Goal: Communication & Community: Answer question/provide support

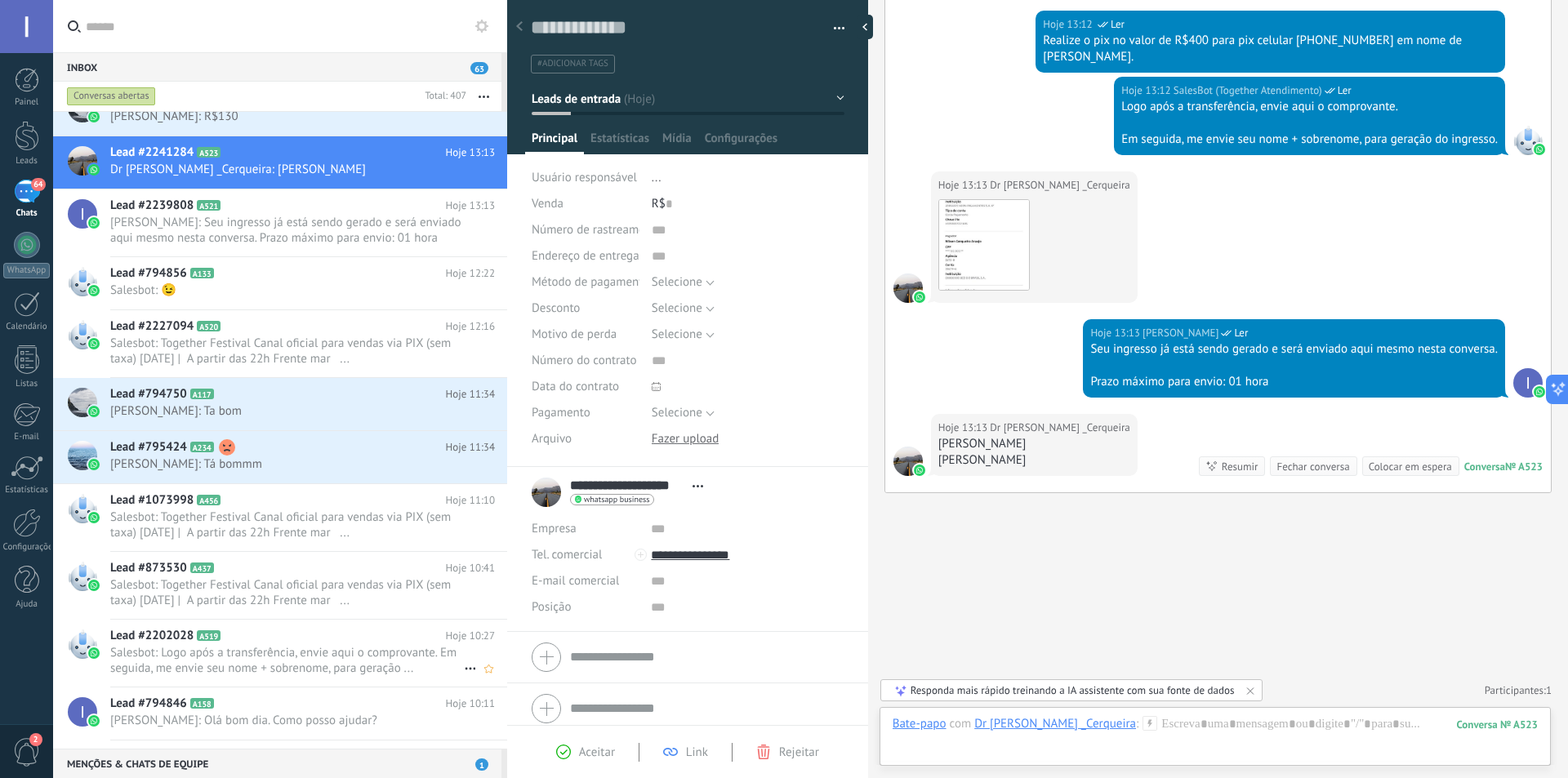
scroll to position [83, 0]
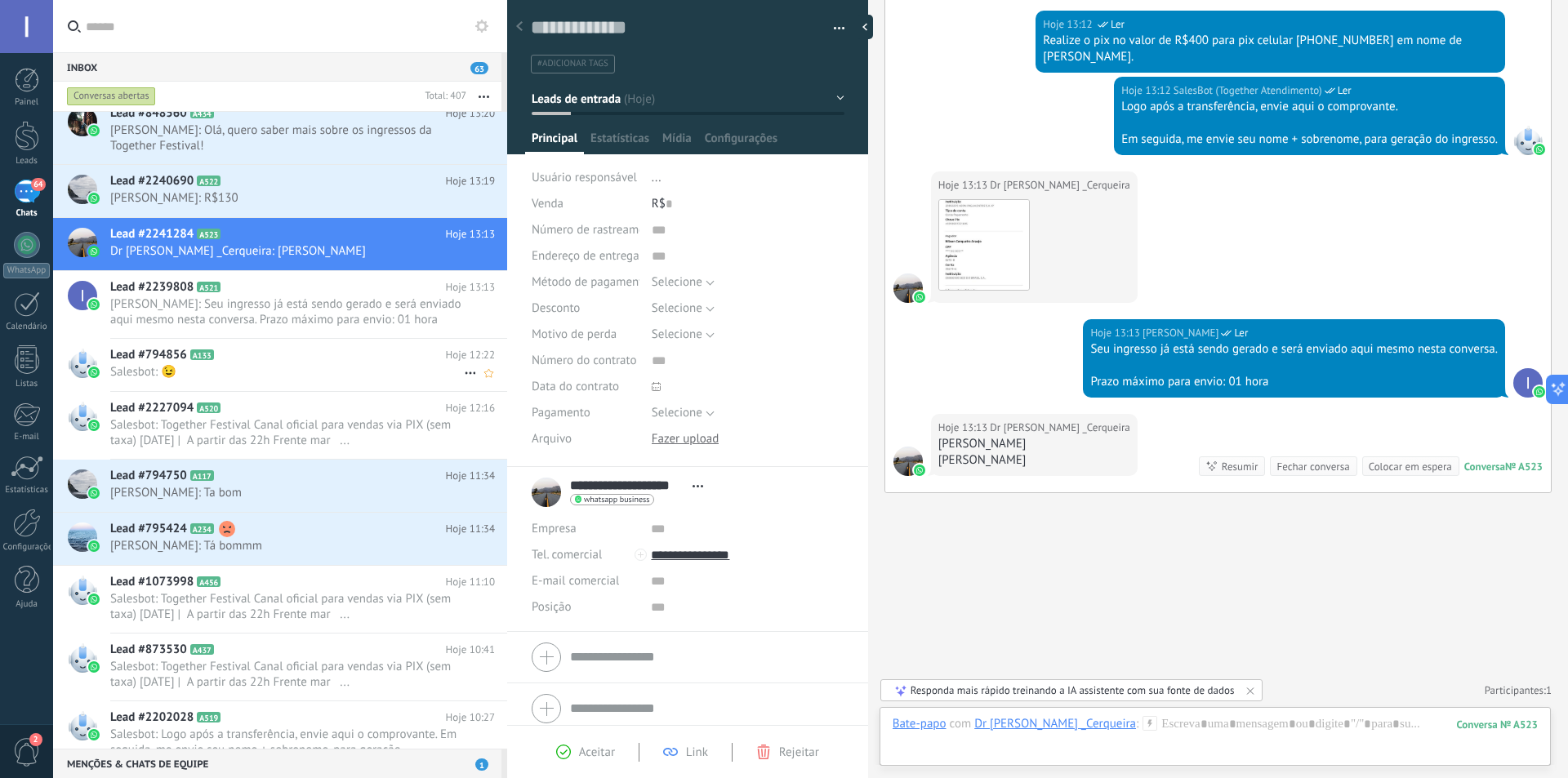
click at [259, 374] on span "Salesbot: 😉" at bounding box center [286, 372] width 353 height 16
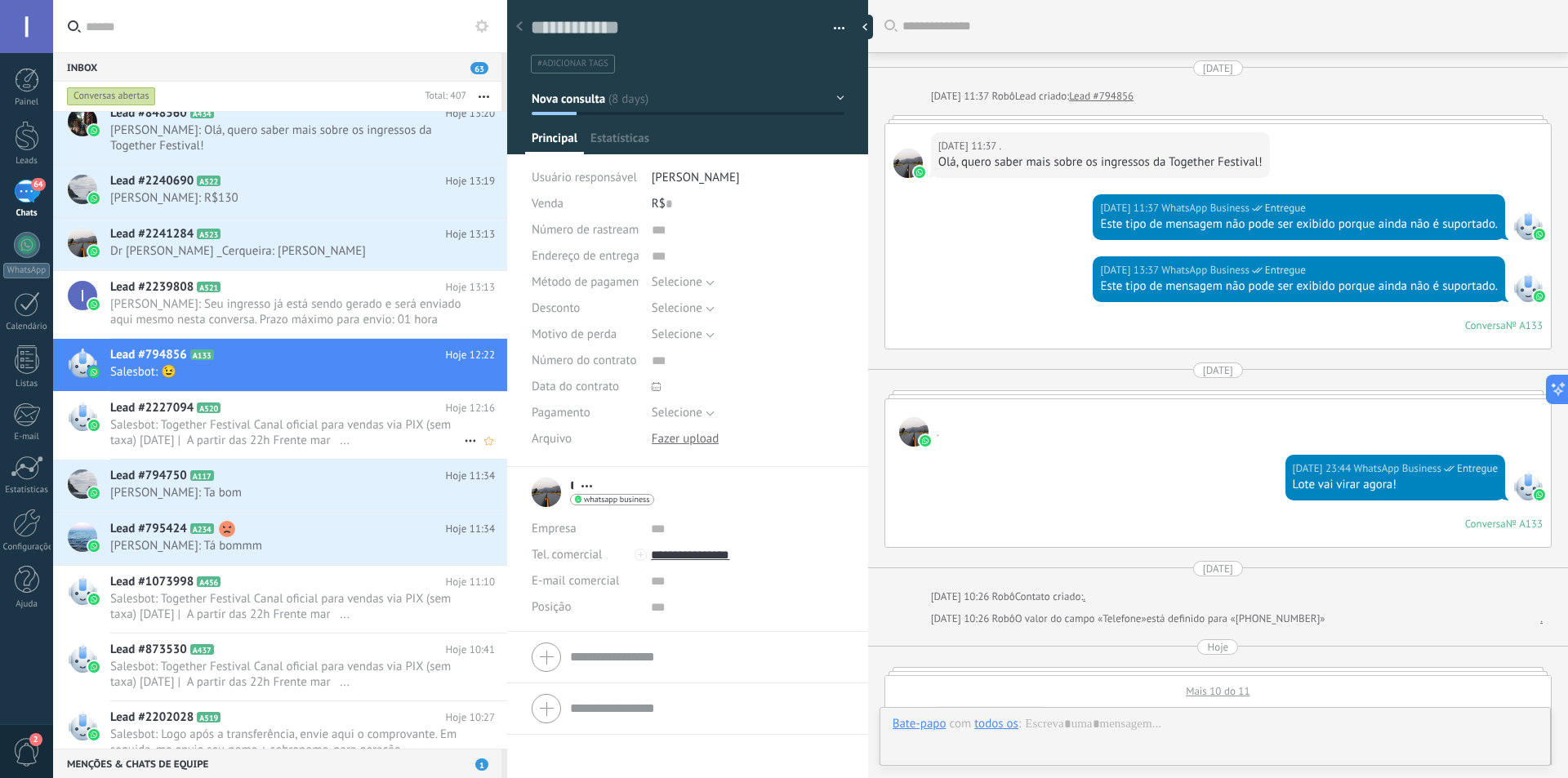
scroll to position [25, 0]
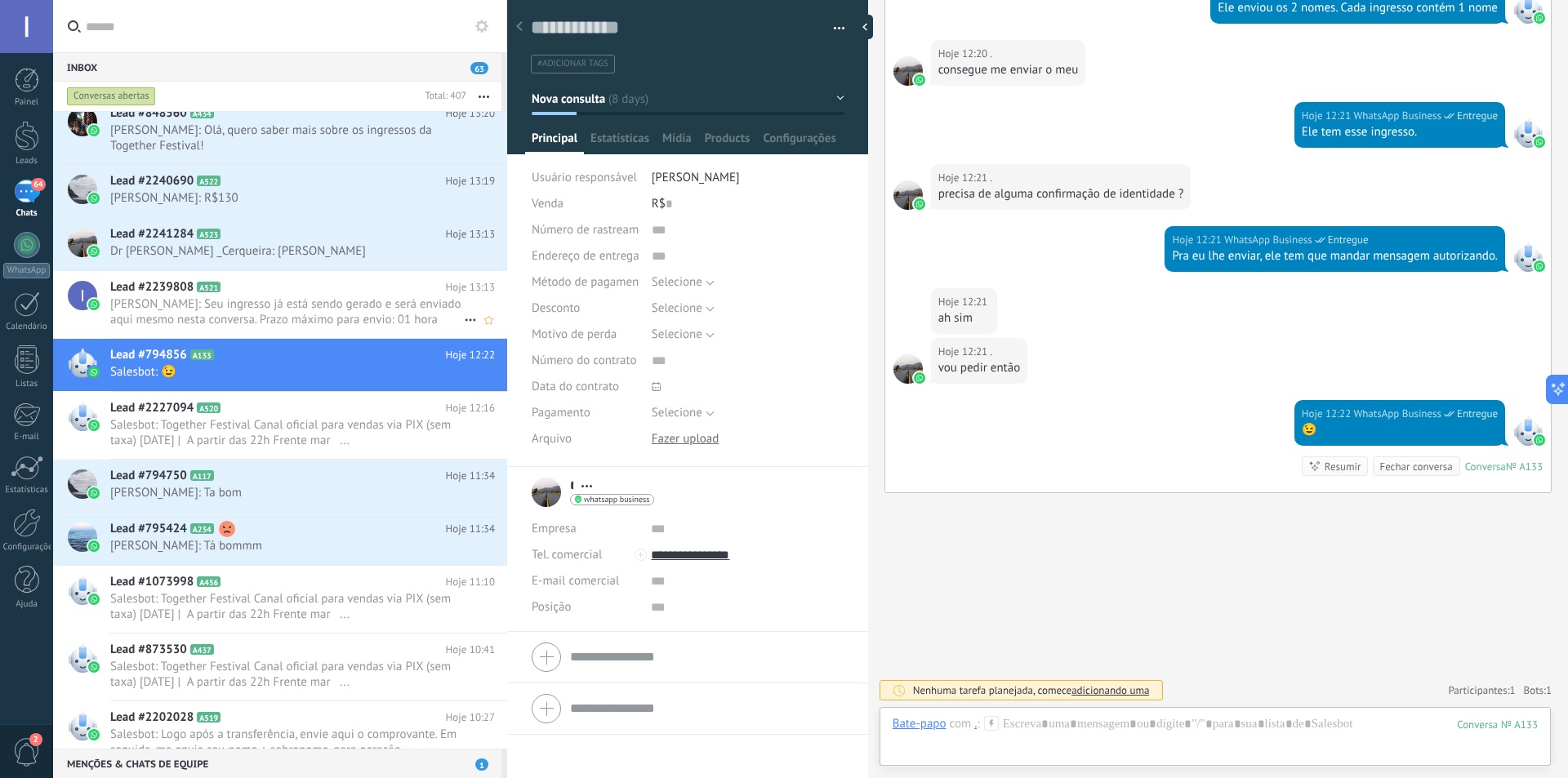
click at [262, 317] on span "[PERSON_NAME]: Seu ingresso já está sendo gerado e será enviado aqui mesmo nest…" at bounding box center [286, 312] width 353 height 31
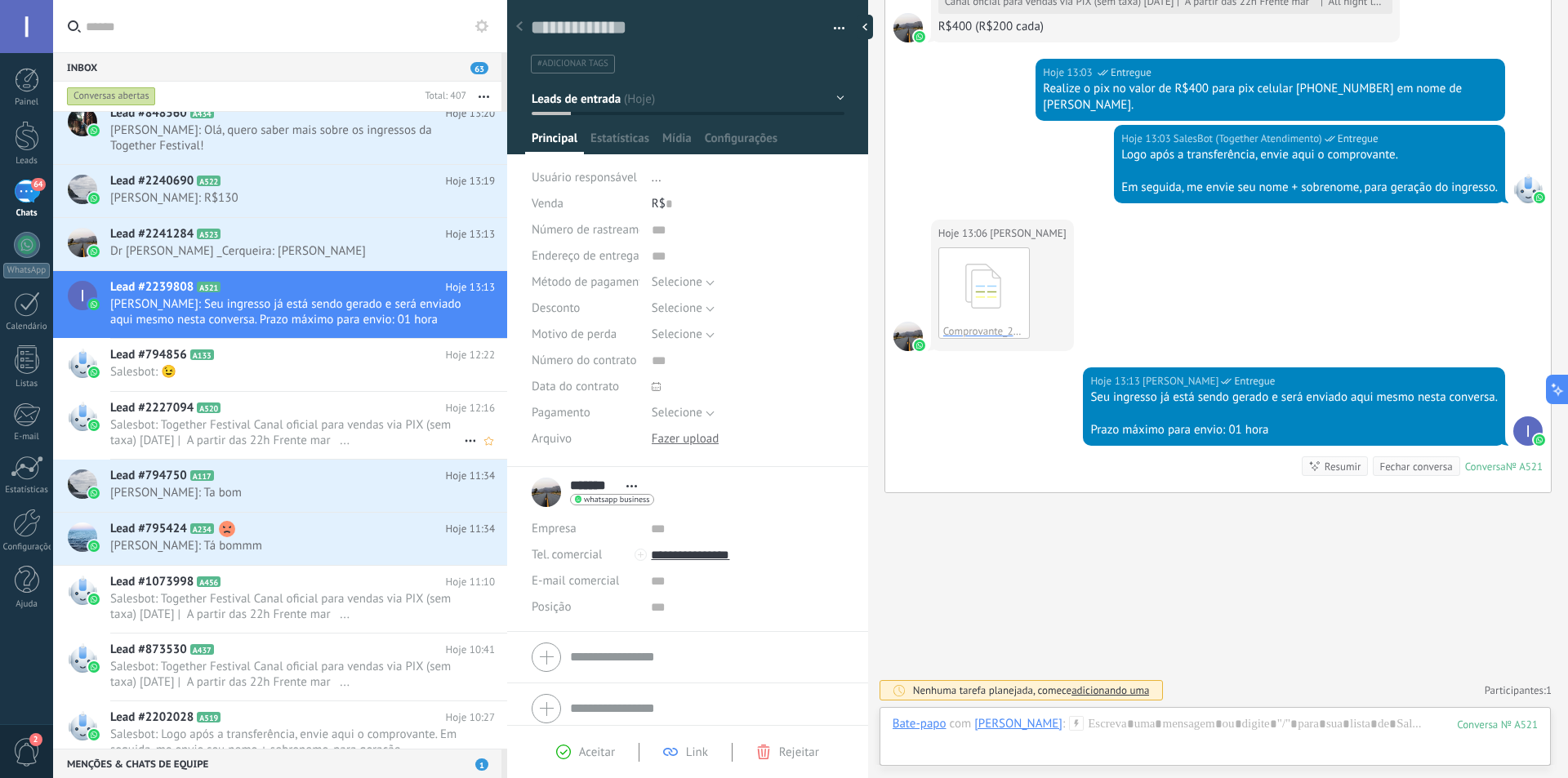
scroll to position [164, 0]
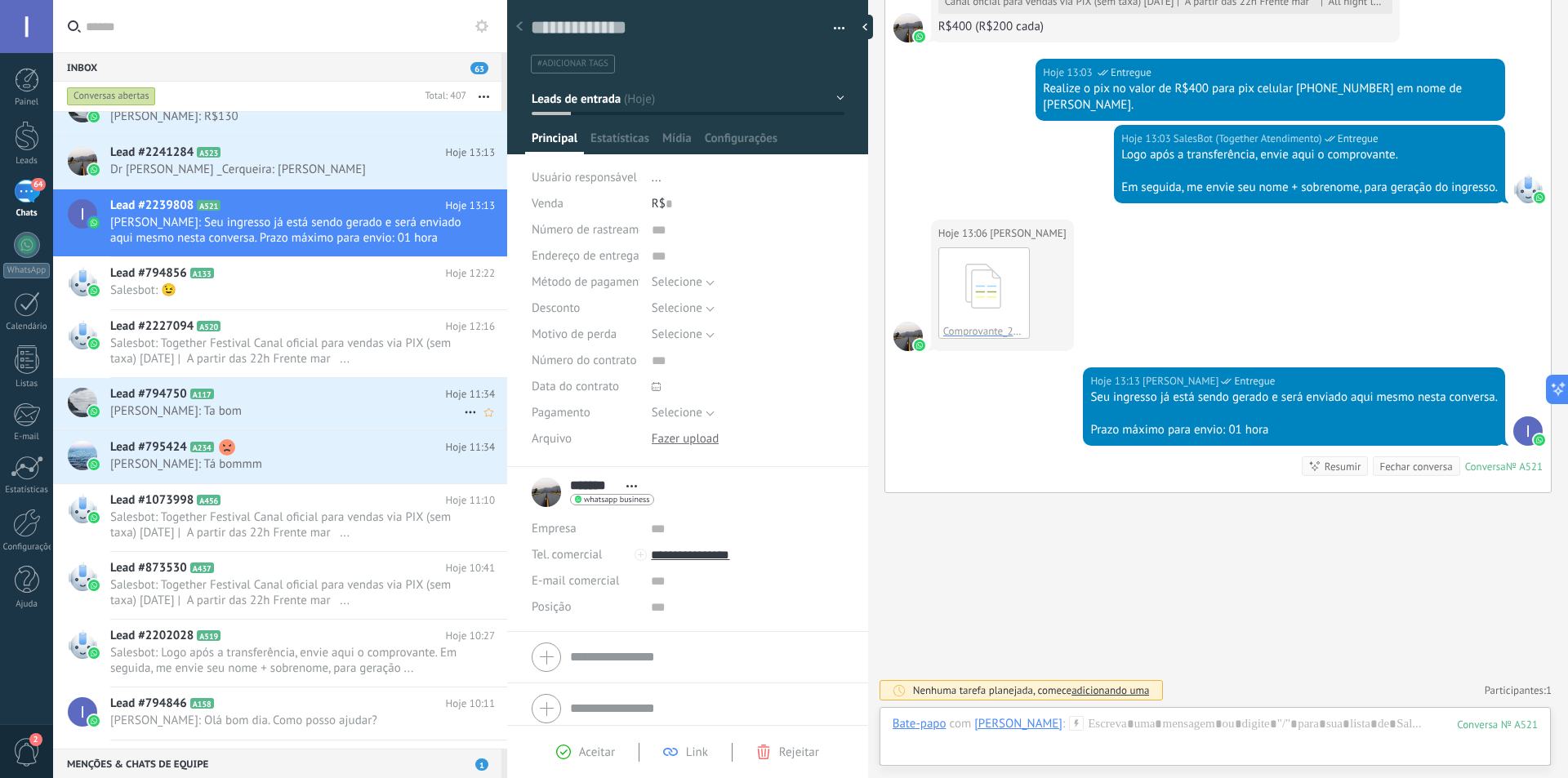
click at [283, 406] on span "[PERSON_NAME]: Ta bom" at bounding box center [286, 411] width 353 height 16
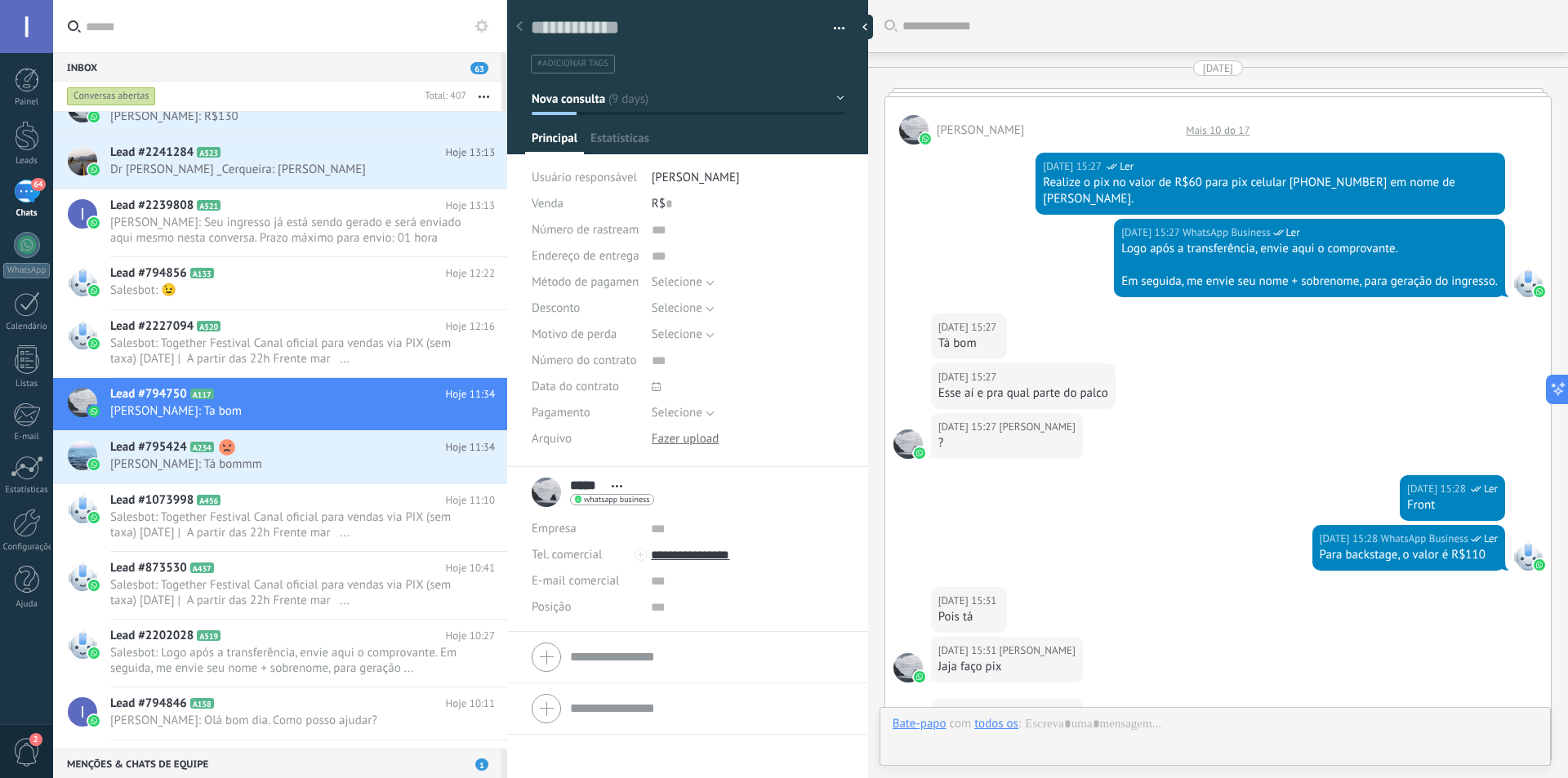
scroll to position [1333, 0]
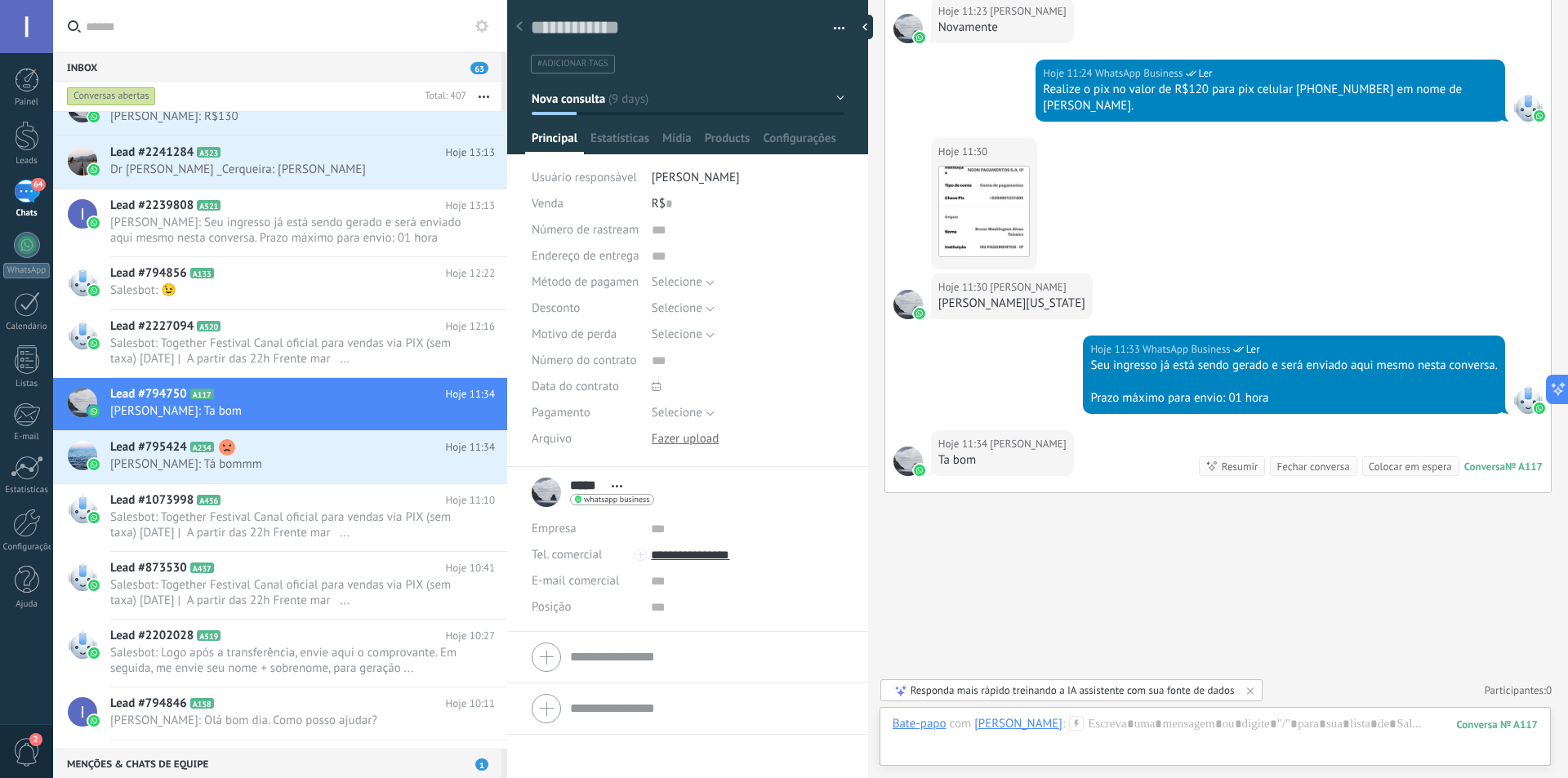
drag, startPoint x: 1041, startPoint y: 303, endPoint x: 935, endPoint y: 305, distance: 106.0
click at [935, 305] on div "Hoje 11:30 [PERSON_NAME][US_STATE]" at bounding box center [1218, 304] width 665 height 62
drag, startPoint x: 1036, startPoint y: 304, endPoint x: 936, endPoint y: 300, distance: 100.1
click at [936, 300] on div "Hoje 11:30 [PERSON_NAME][US_STATE]" at bounding box center [1011, 296] width 161 height 45
copy div "[PERSON_NAME][US_STATE]"
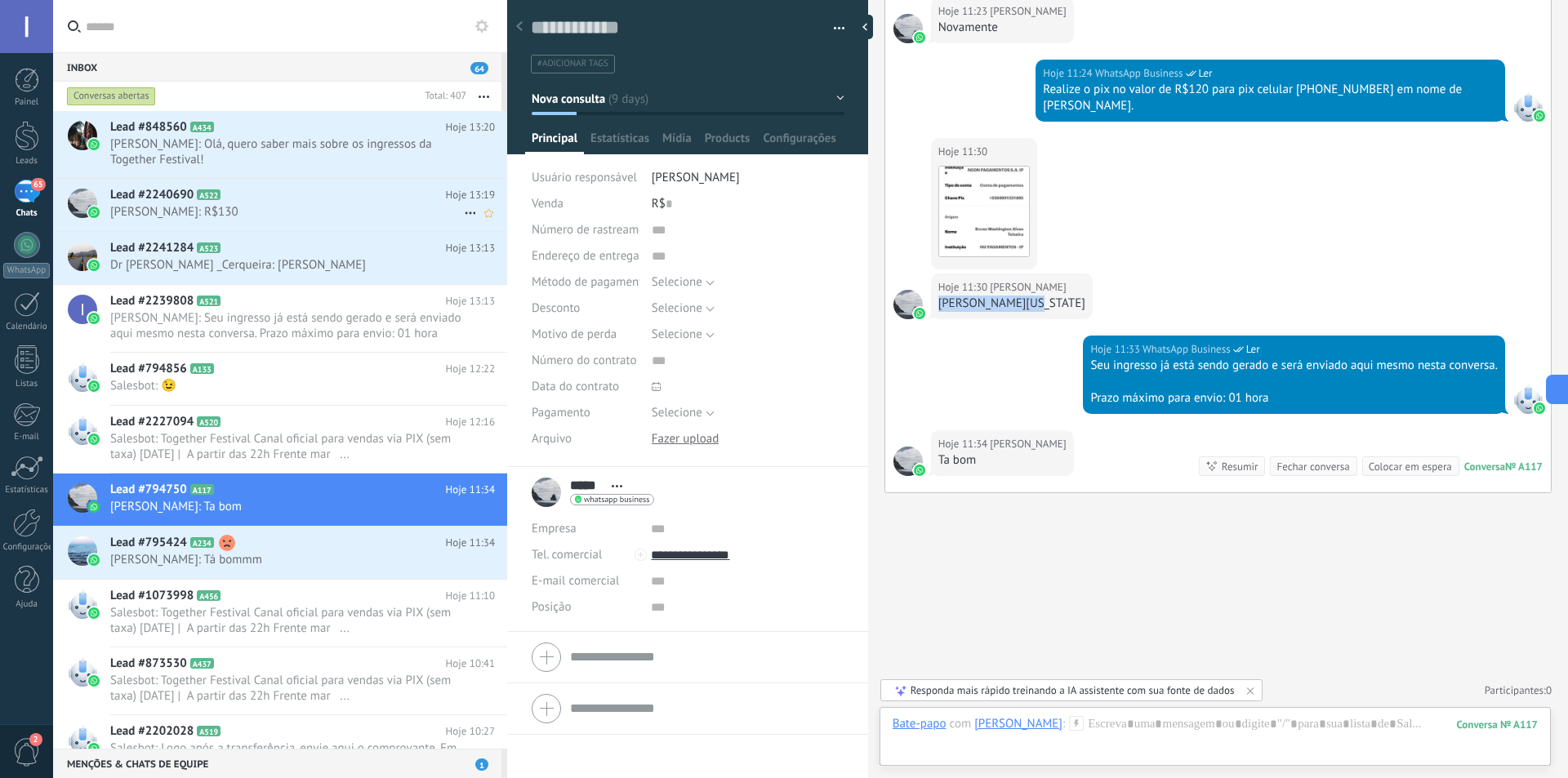
scroll to position [0, 0]
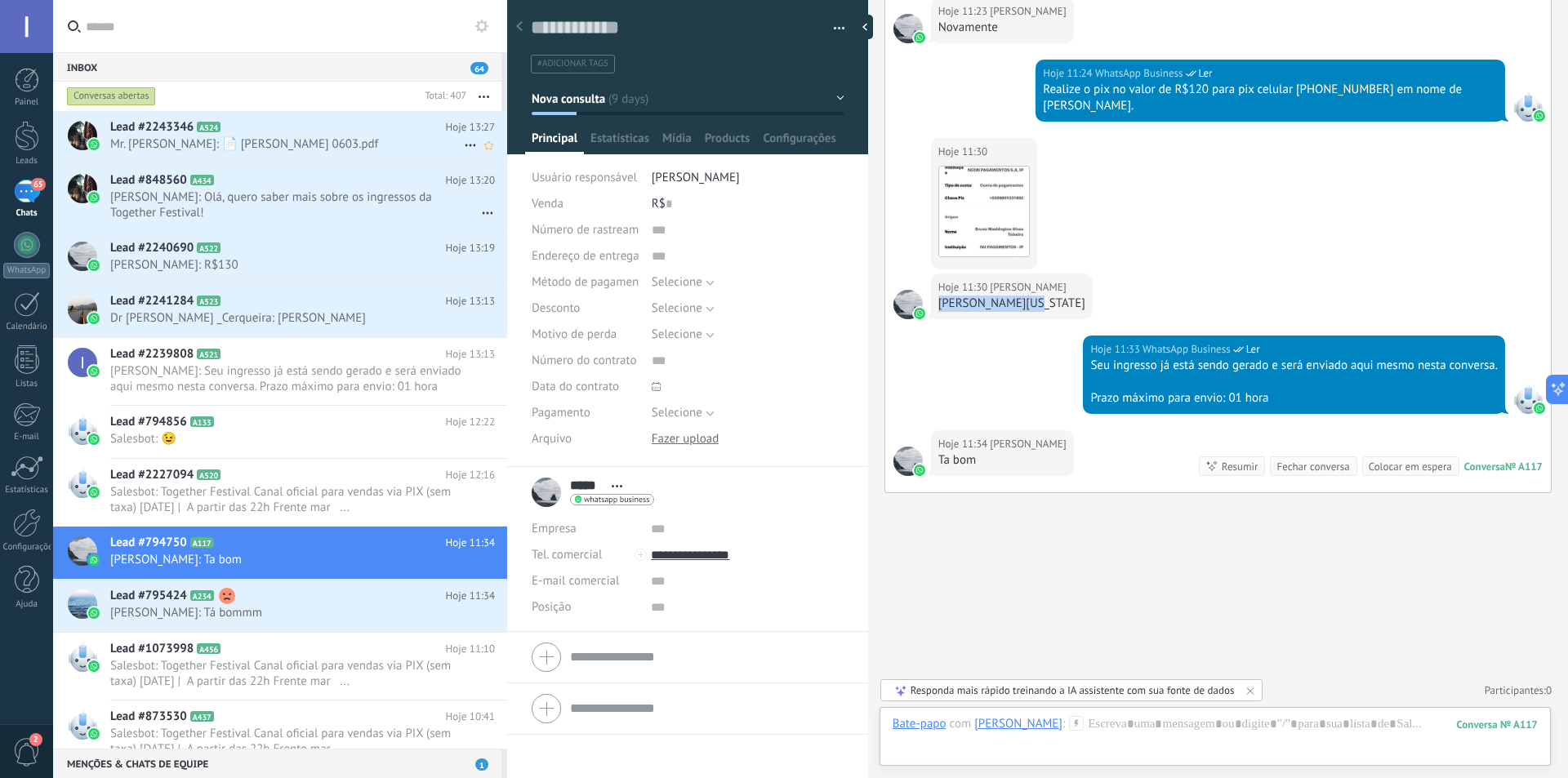
click at [297, 136] on div "Lead #2243346 A524 Hoje 13:27 Mr. [PERSON_NAME]: 📄 [PERSON_NAME] 0603.pdf" at bounding box center [308, 137] width 396 height 51
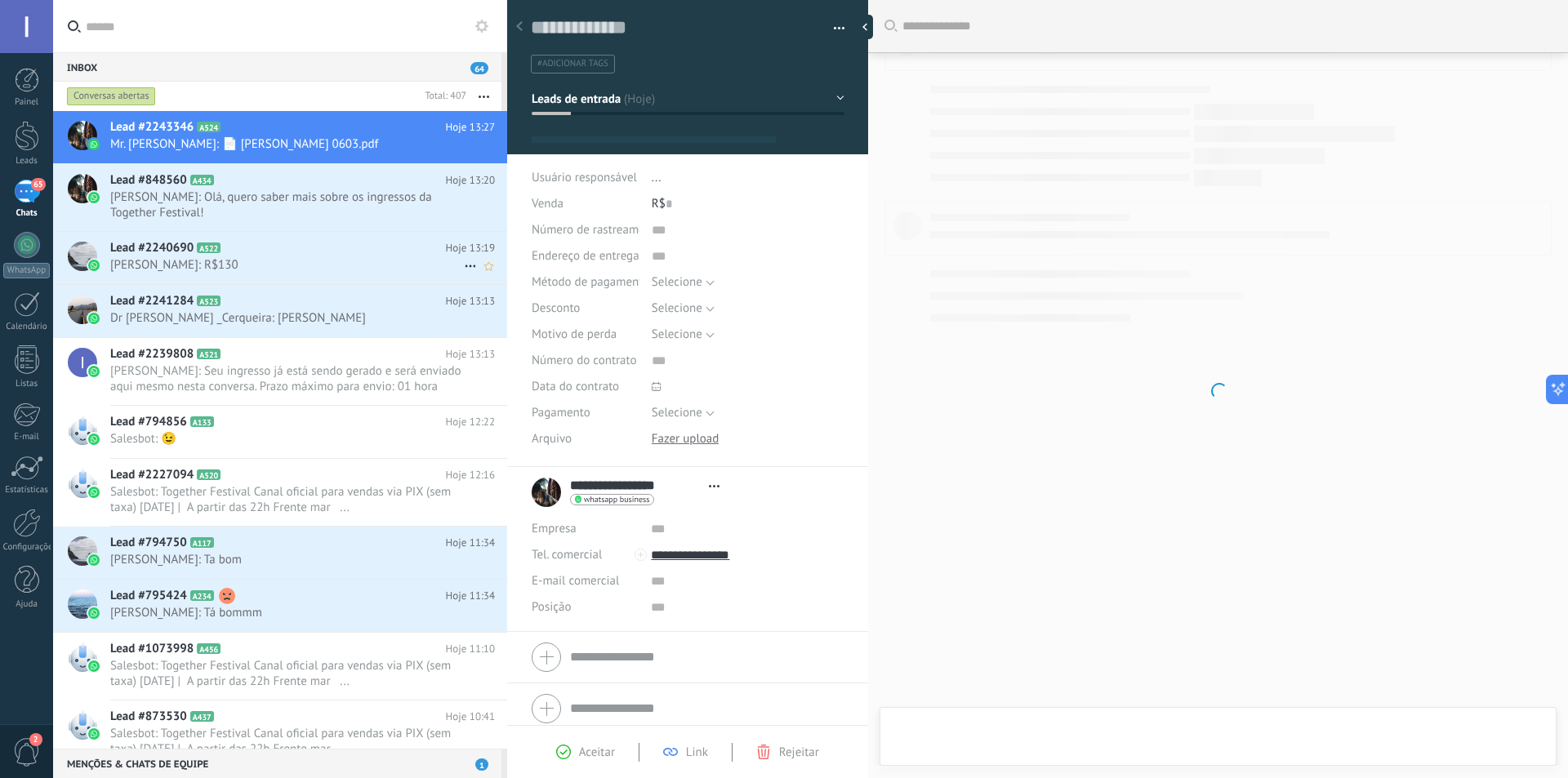
scroll to position [25, 0]
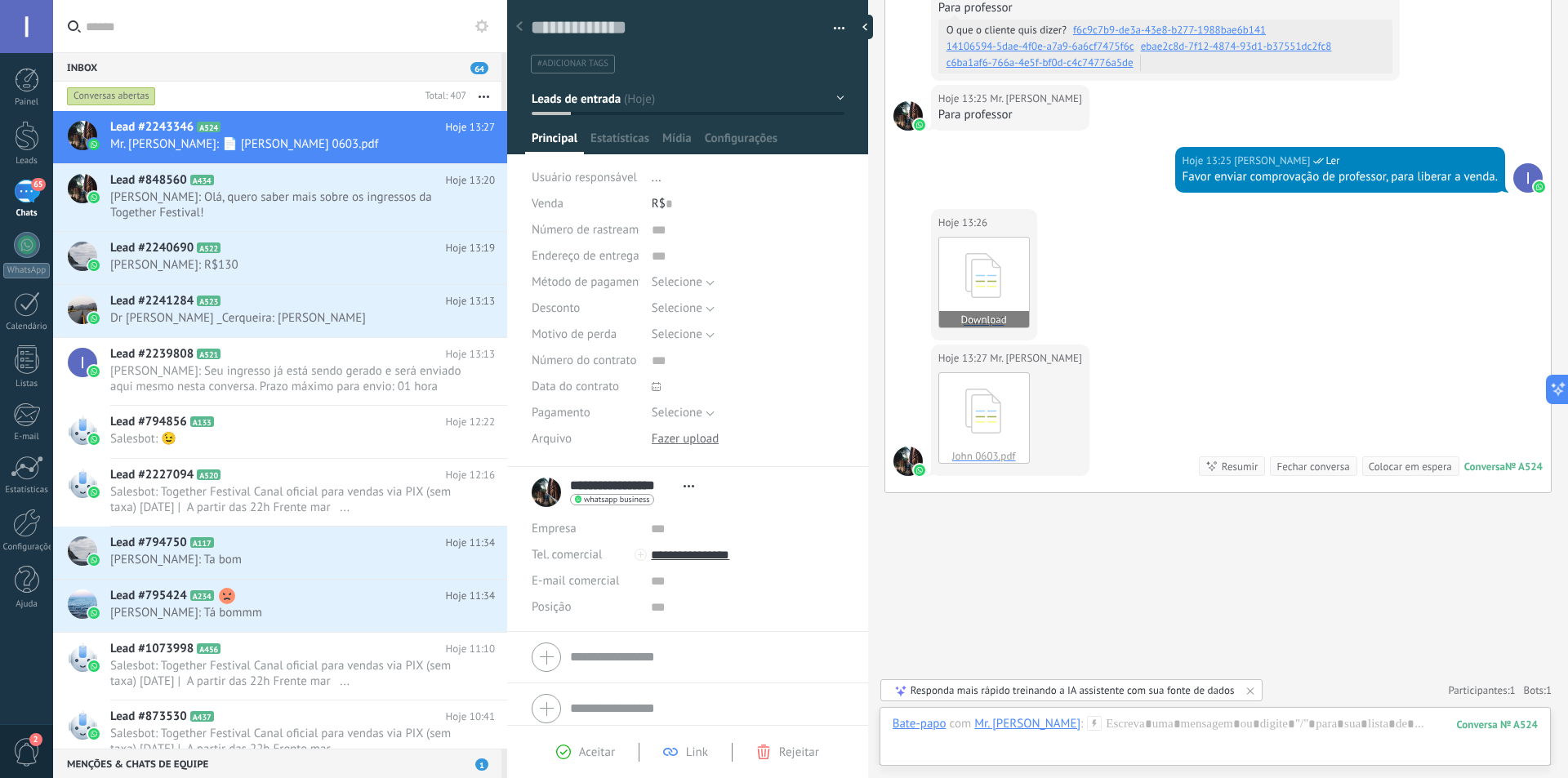
click at [980, 276] on use at bounding box center [983, 275] width 36 height 45
click at [281, 203] on span "[PERSON_NAME]: Olá, quero saber mais sobre os ingressos da Together Festival!" at bounding box center [286, 206] width 353 height 31
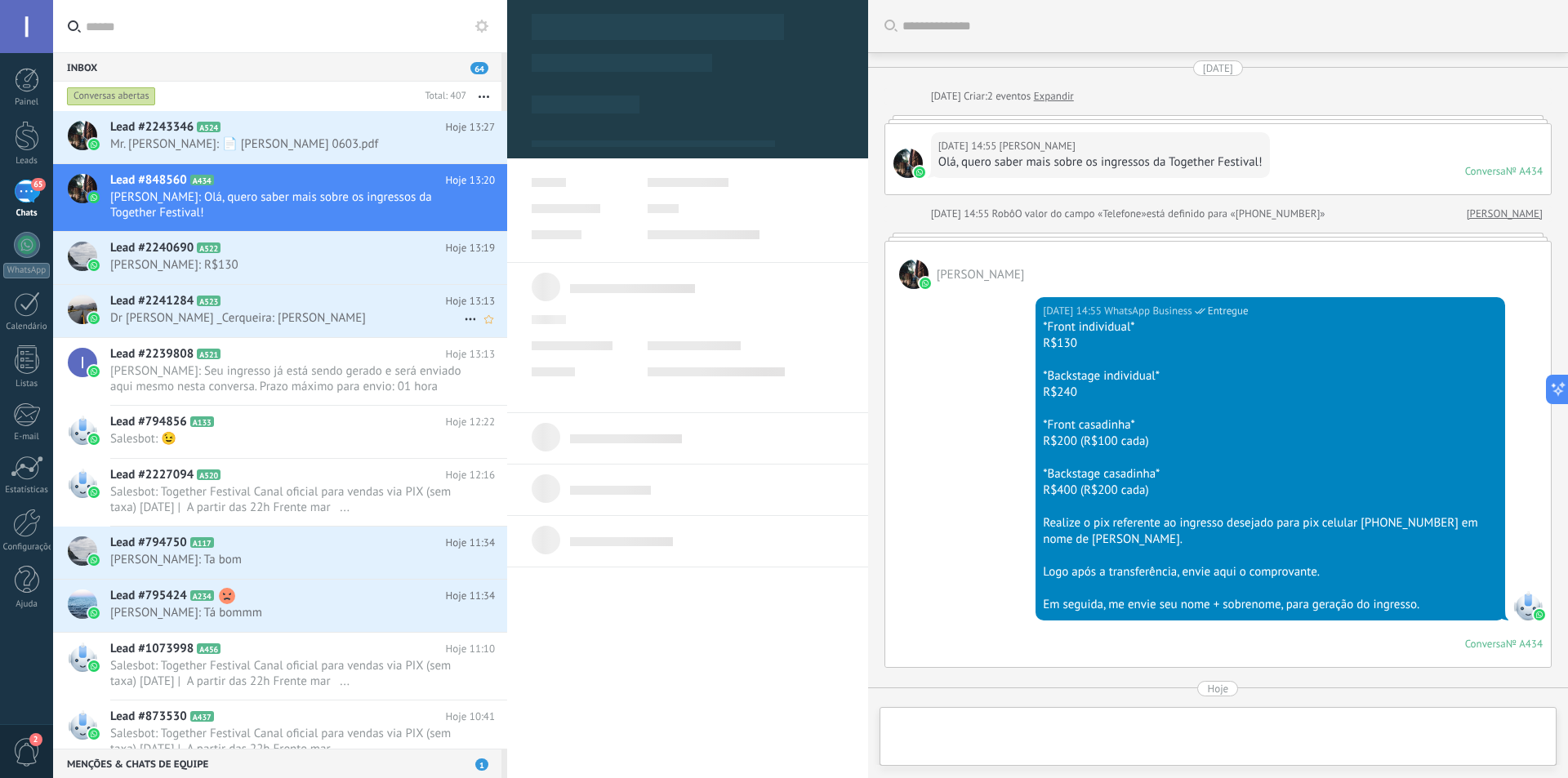
scroll to position [331, 0]
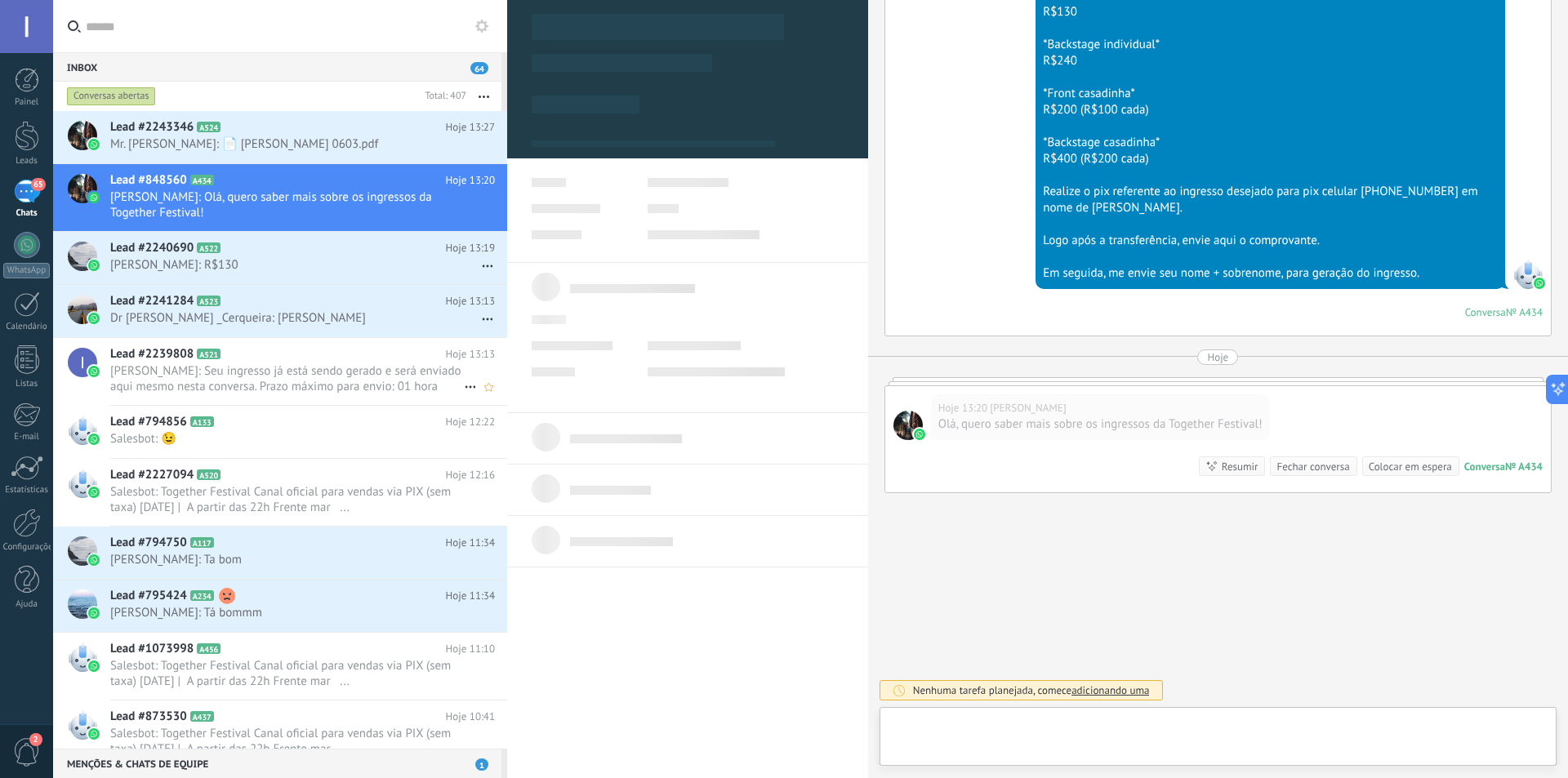
type textarea "**********"
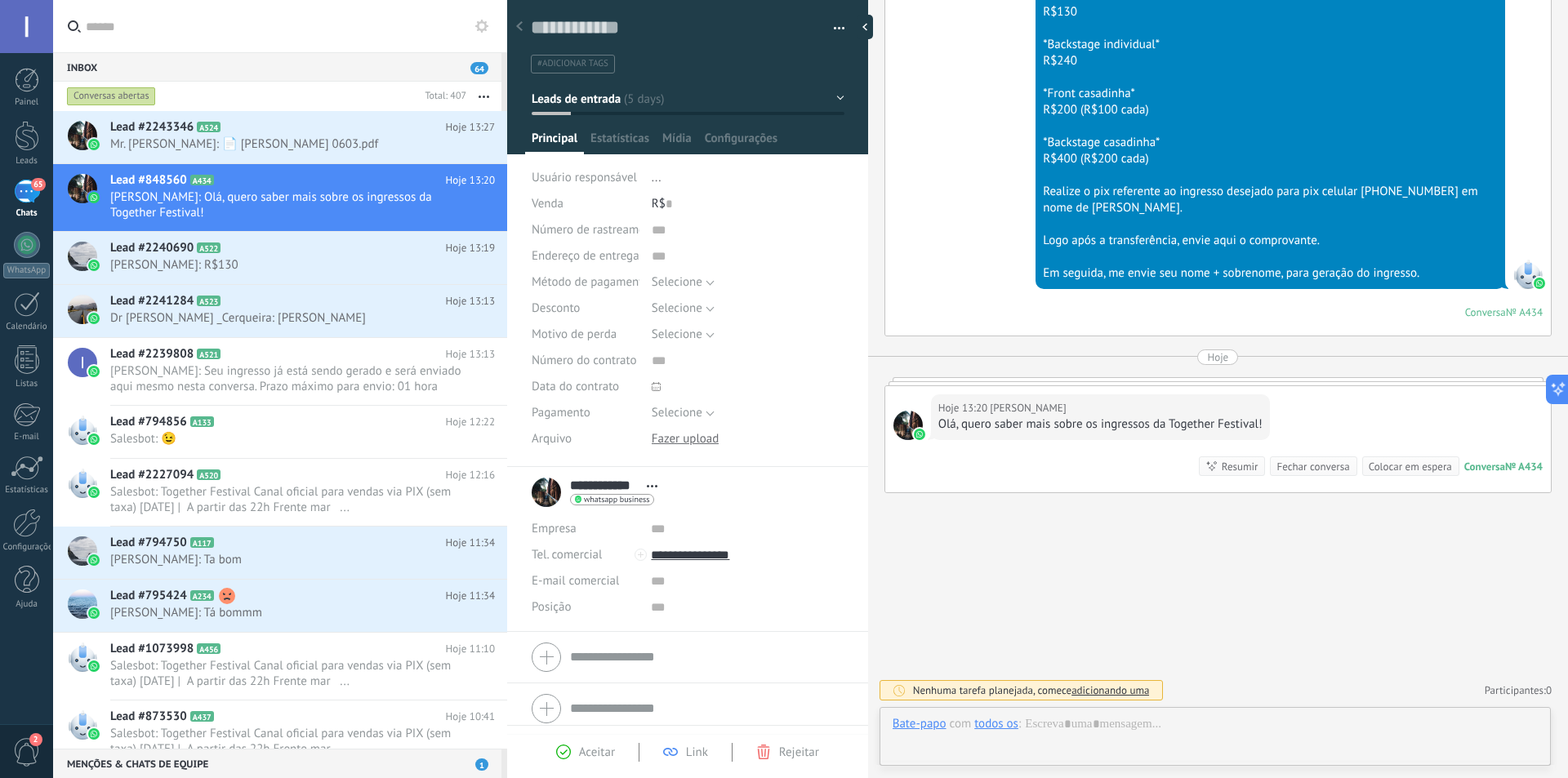
scroll to position [25, 0]
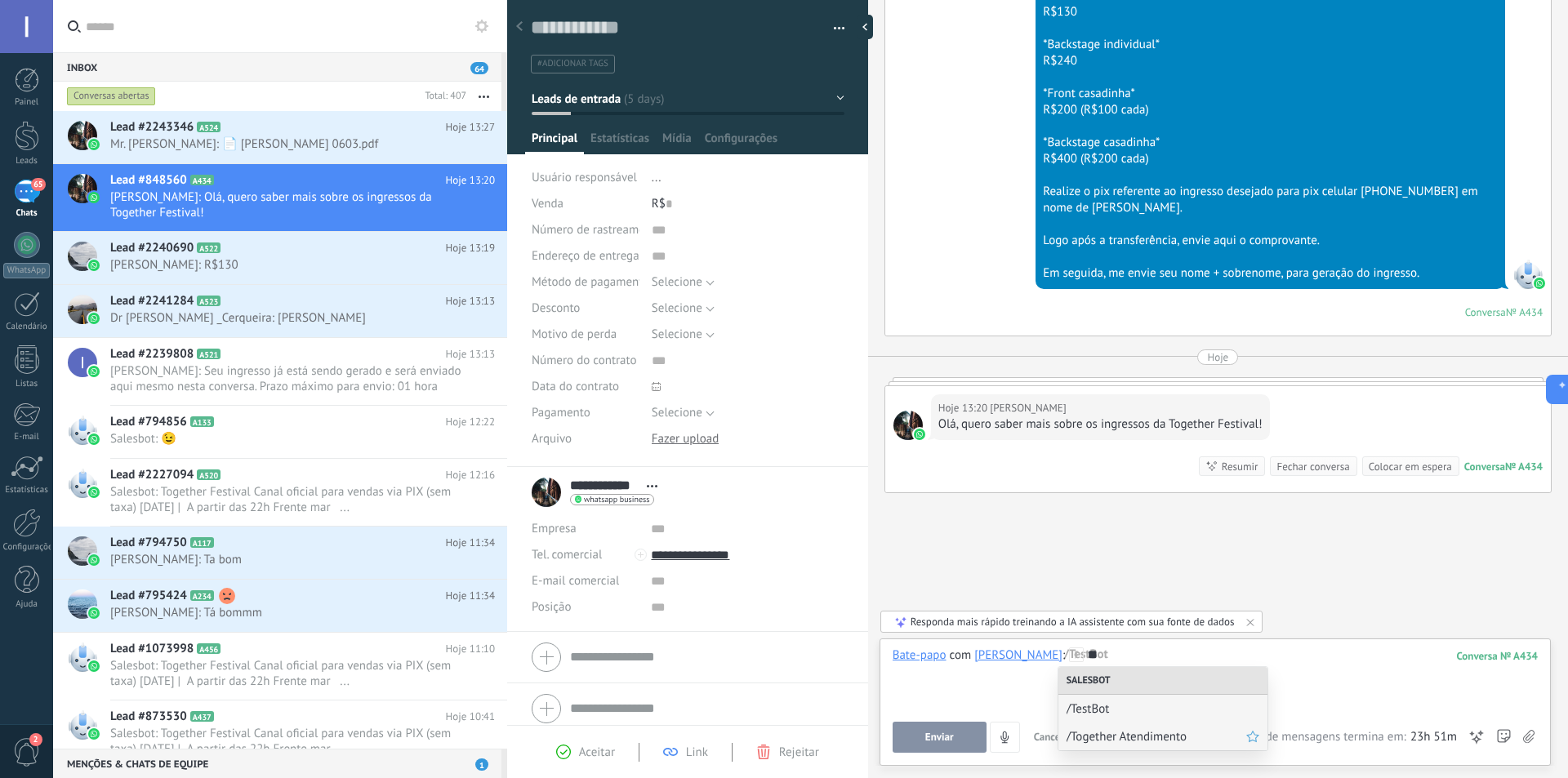
click at [1128, 739] on span "/Together Atendimento" at bounding box center [1156, 737] width 180 height 16
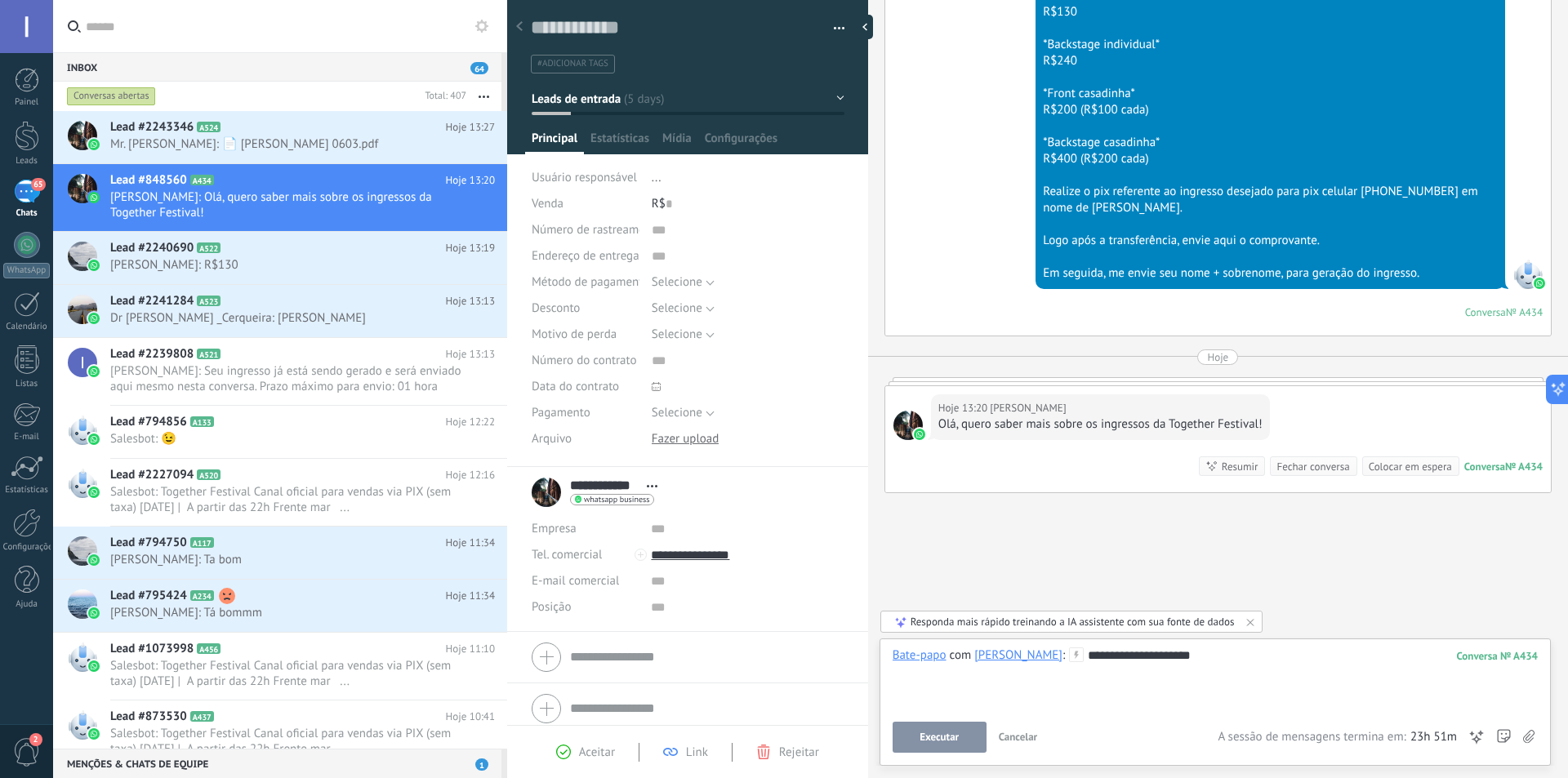
click at [963, 739] on button "Executar" at bounding box center [938, 738] width 93 height 31
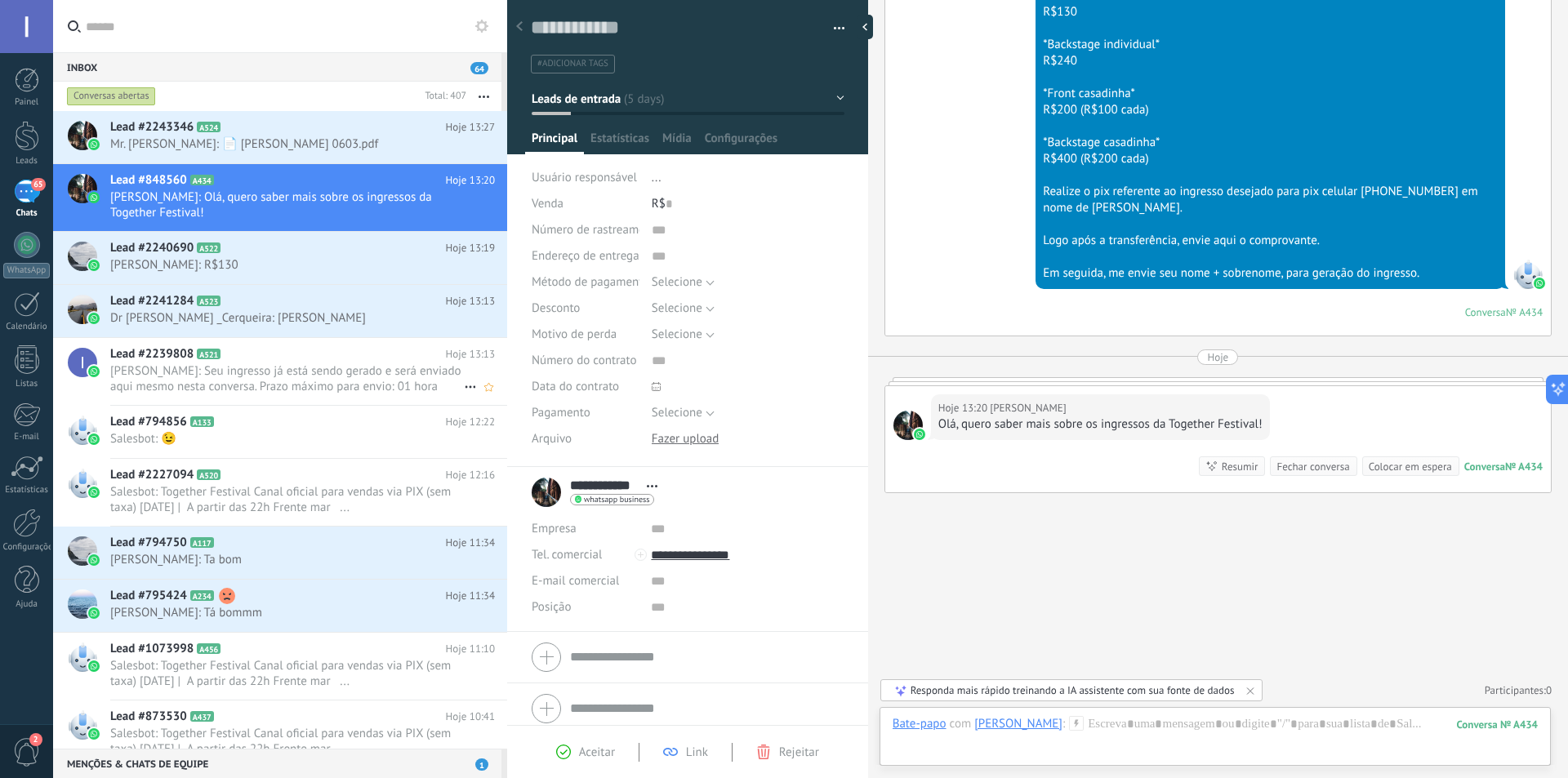
scroll to position [502, 0]
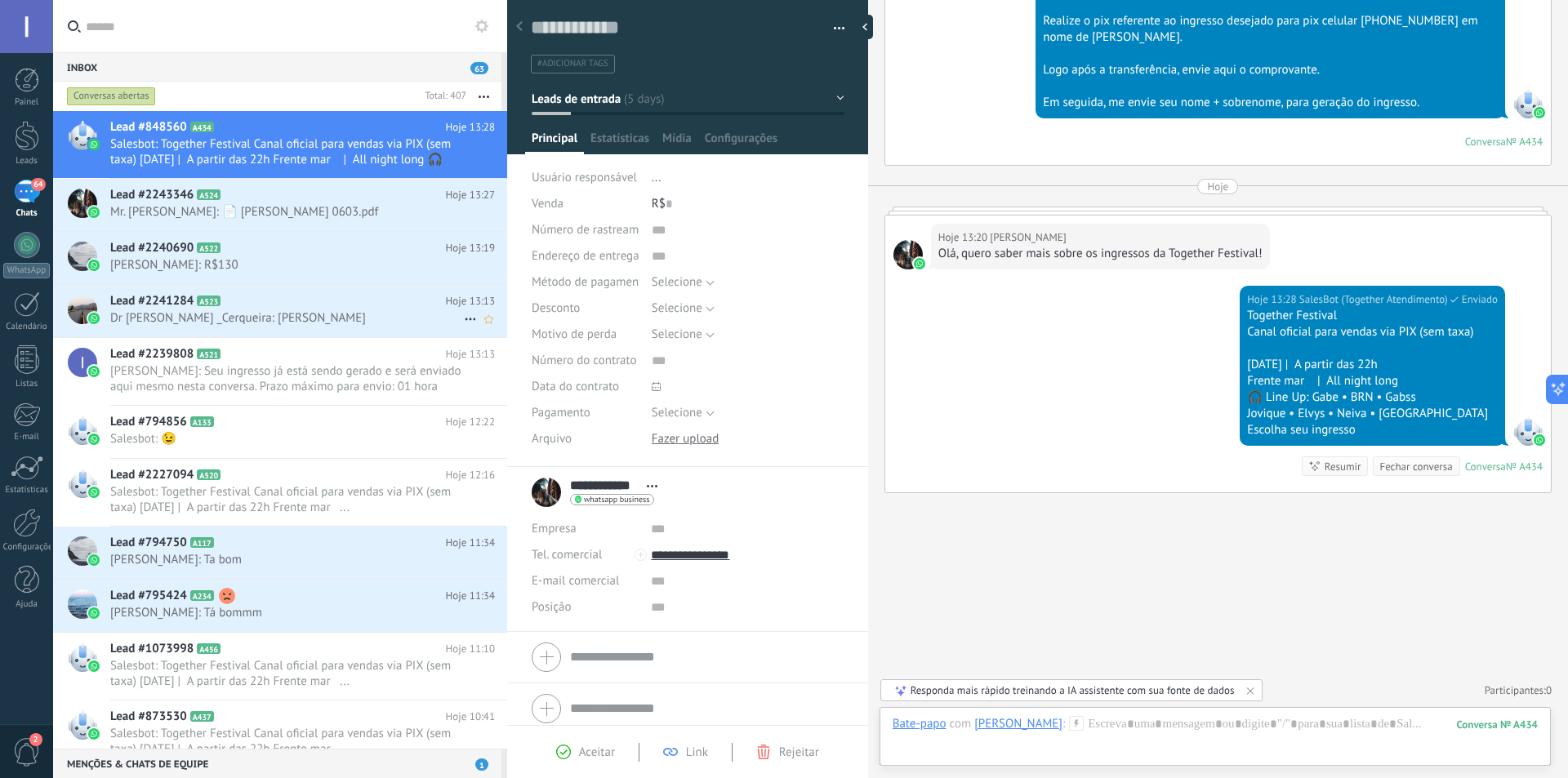
click at [269, 322] on span "Dr [PERSON_NAME] _Cerqueira: [PERSON_NAME]" at bounding box center [286, 318] width 353 height 16
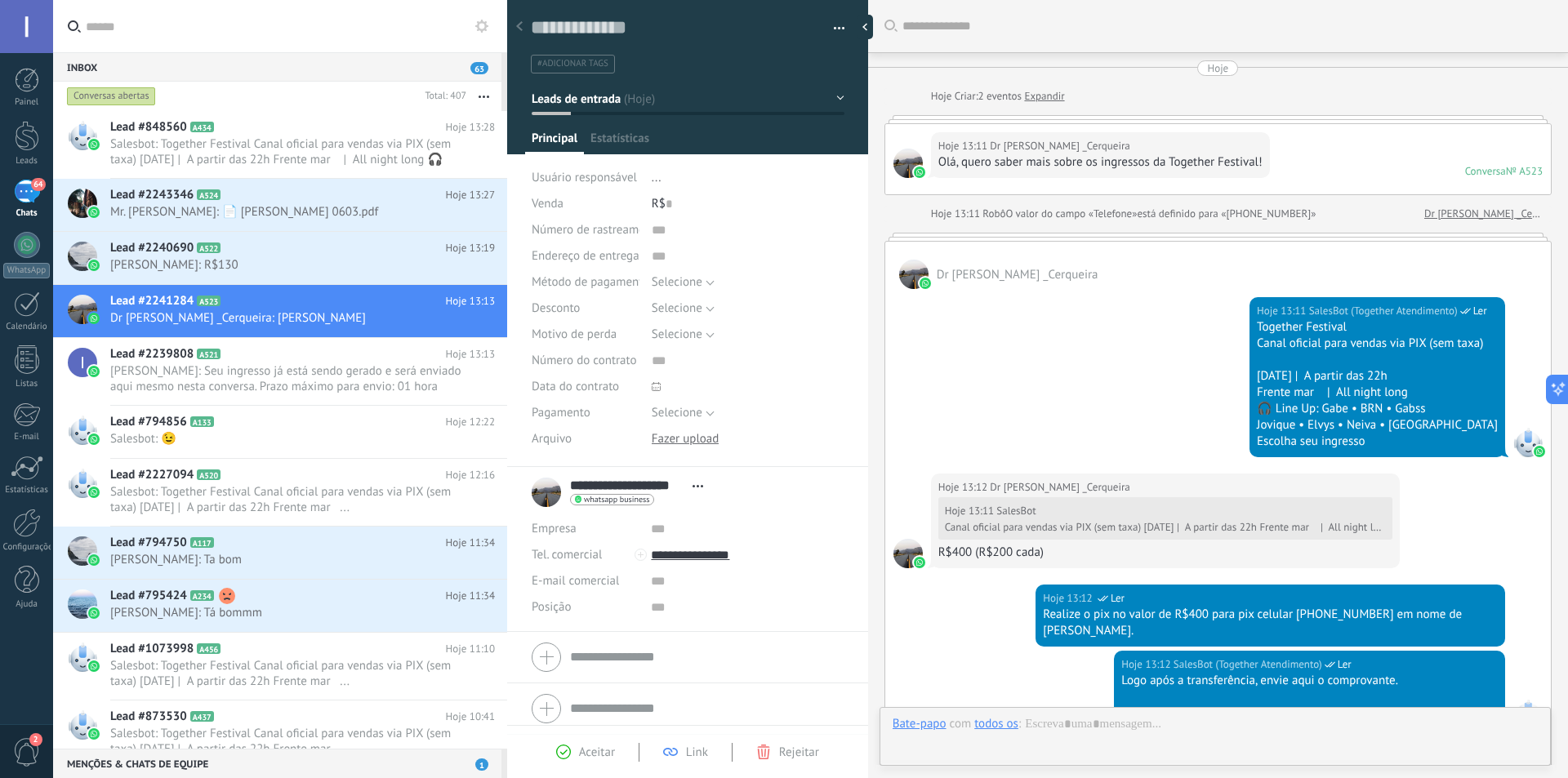
scroll to position [573, 0]
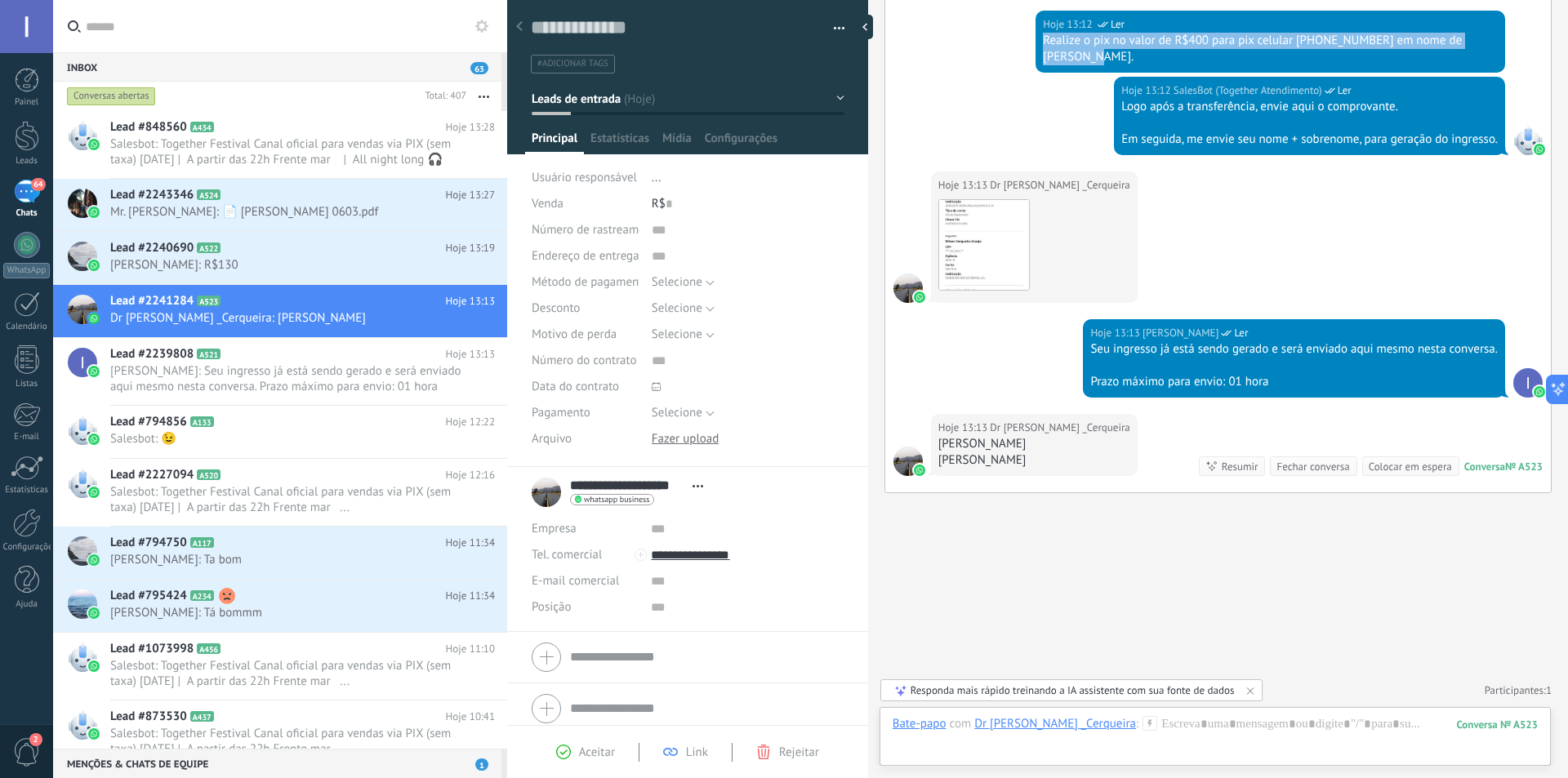
drag, startPoint x: 1054, startPoint y: 36, endPoint x: 1112, endPoint y: 50, distance: 59.7
click at [1112, 50] on div "Realize o pix no valor de R$400 para pix celular [PHONE_NUMBER] em nome de [PER…" at bounding box center [1270, 48] width 454 height 32
copy div "Realize o pix no valor de R$400 para pix celular [PHONE_NUMBER] em nome de [PER…"
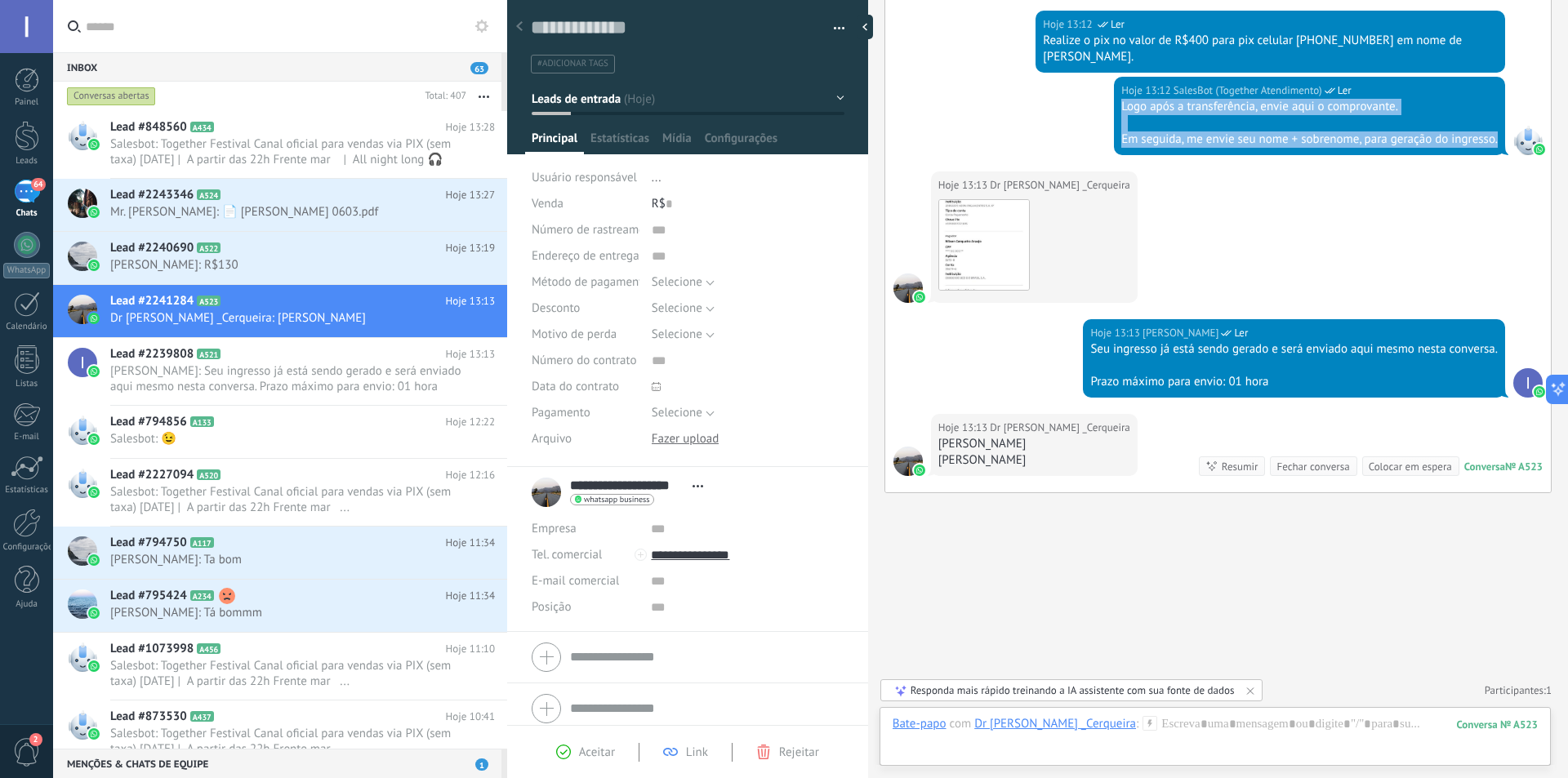
drag, startPoint x: 1112, startPoint y: 103, endPoint x: 1497, endPoint y: 150, distance: 387.9
click at [1497, 150] on div "Hoje 13:12 SalesBot (Together Atendimento) Ler Logo após a transferência, envie…" at bounding box center [1309, 116] width 392 height 79
copy div "Logo após a transferência, envie aqui o comprovante. Em seguida, me envie seu n…"
click at [330, 209] on span "Mr. [PERSON_NAME]: 📄 [PERSON_NAME] 0603.pdf" at bounding box center [286, 211] width 353 height 16
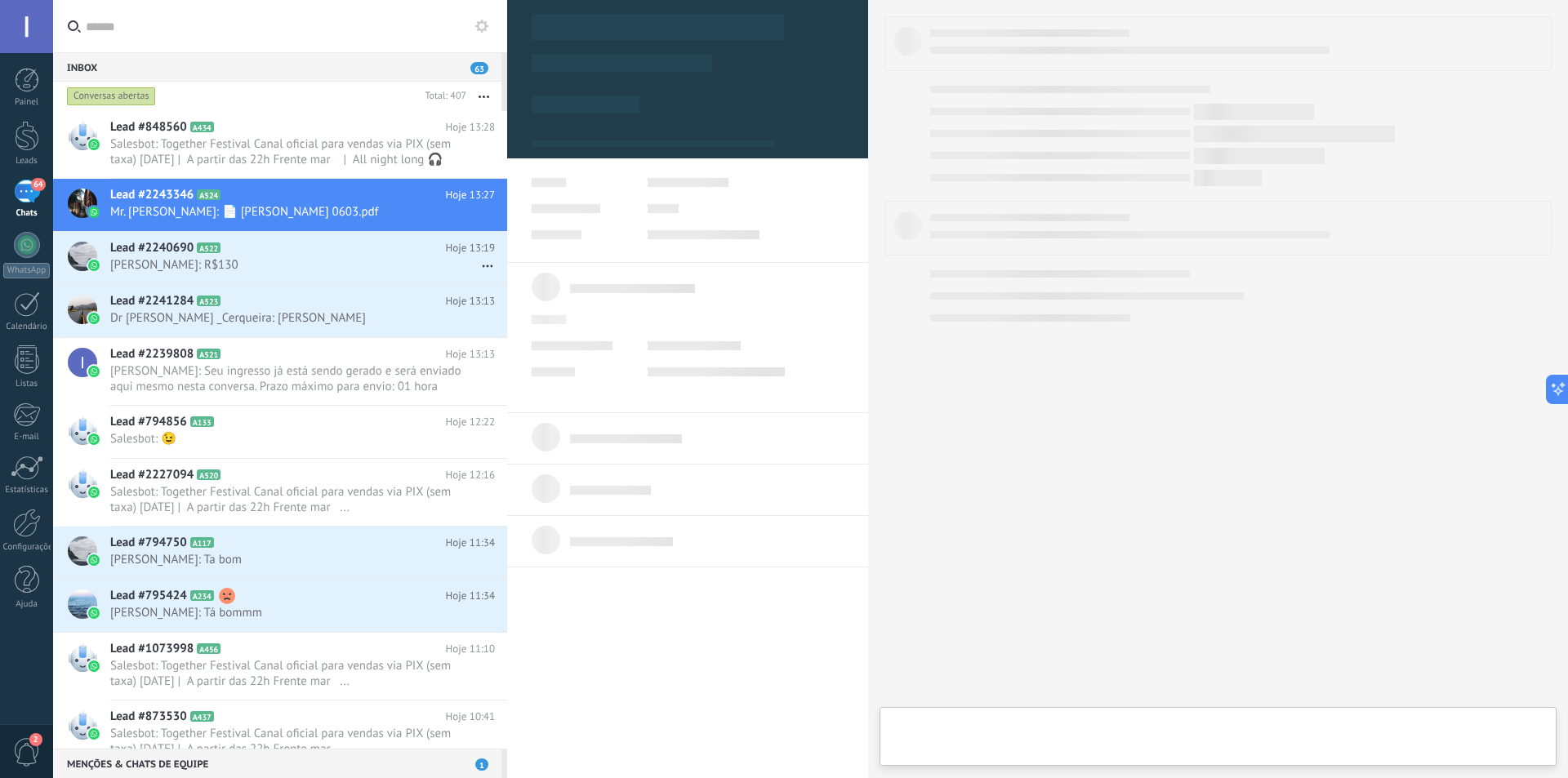
type textarea "**********"
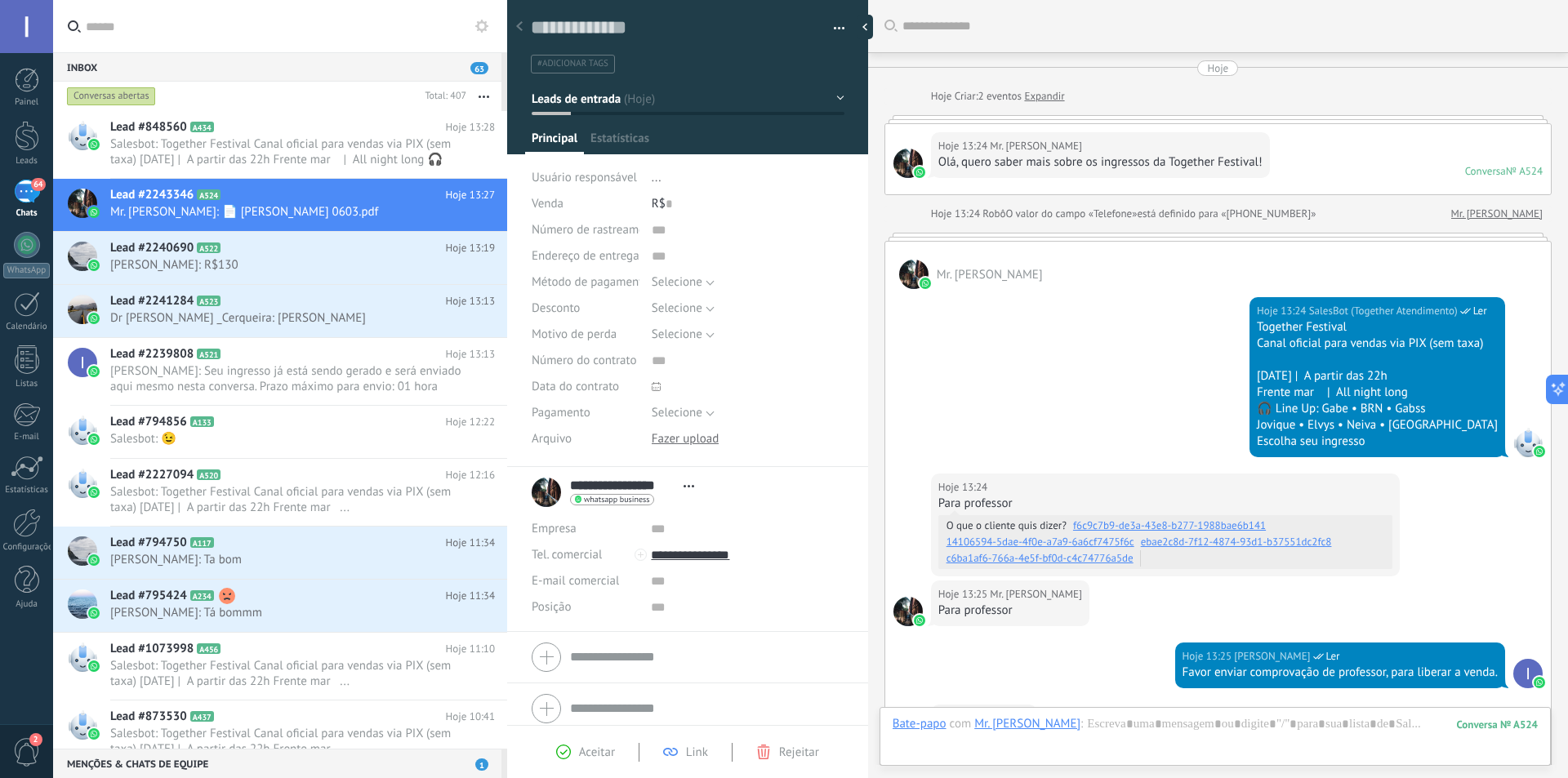
scroll to position [496, 0]
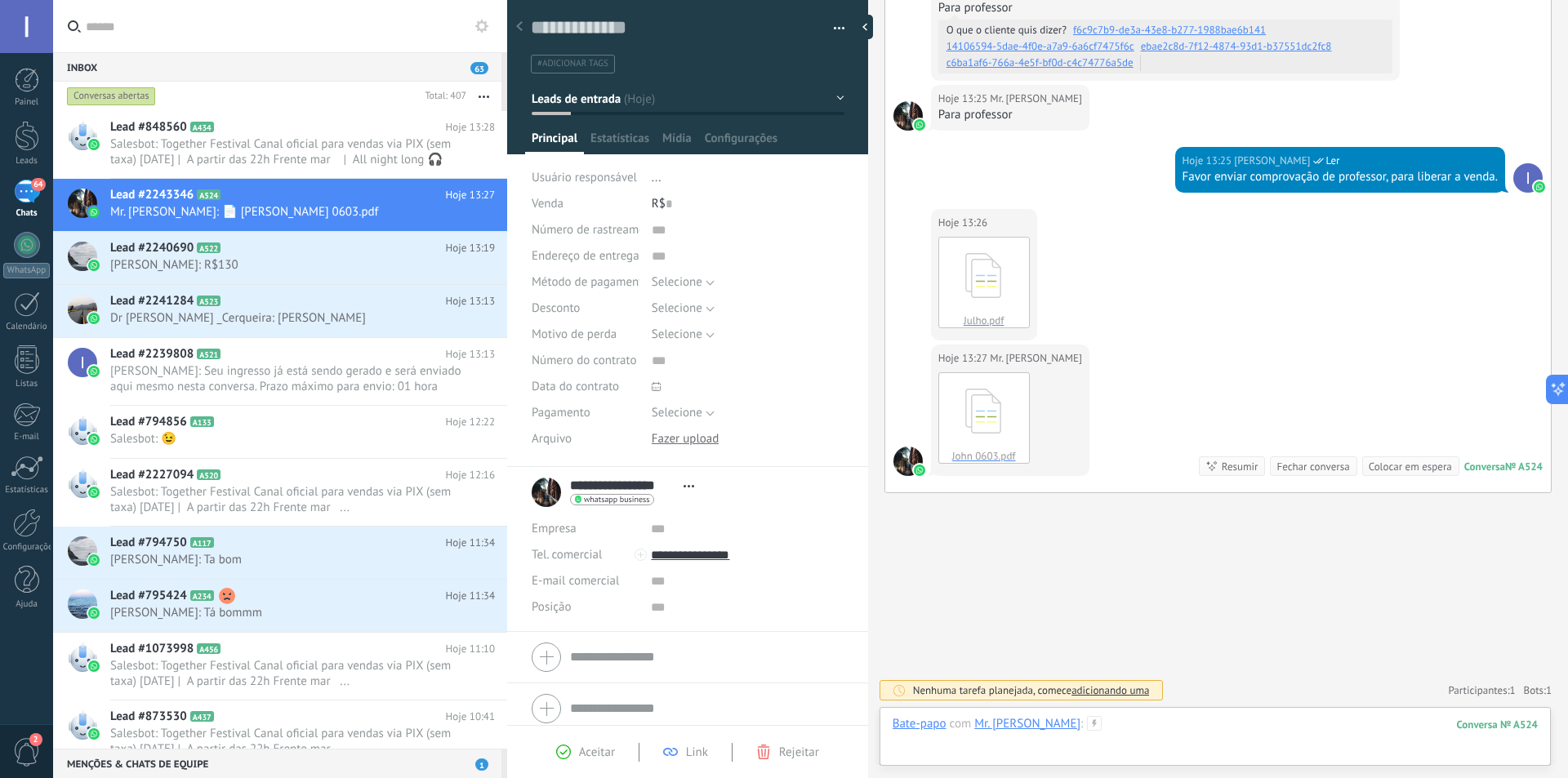
click at [1164, 732] on div at bounding box center [1215, 741] width 645 height 49
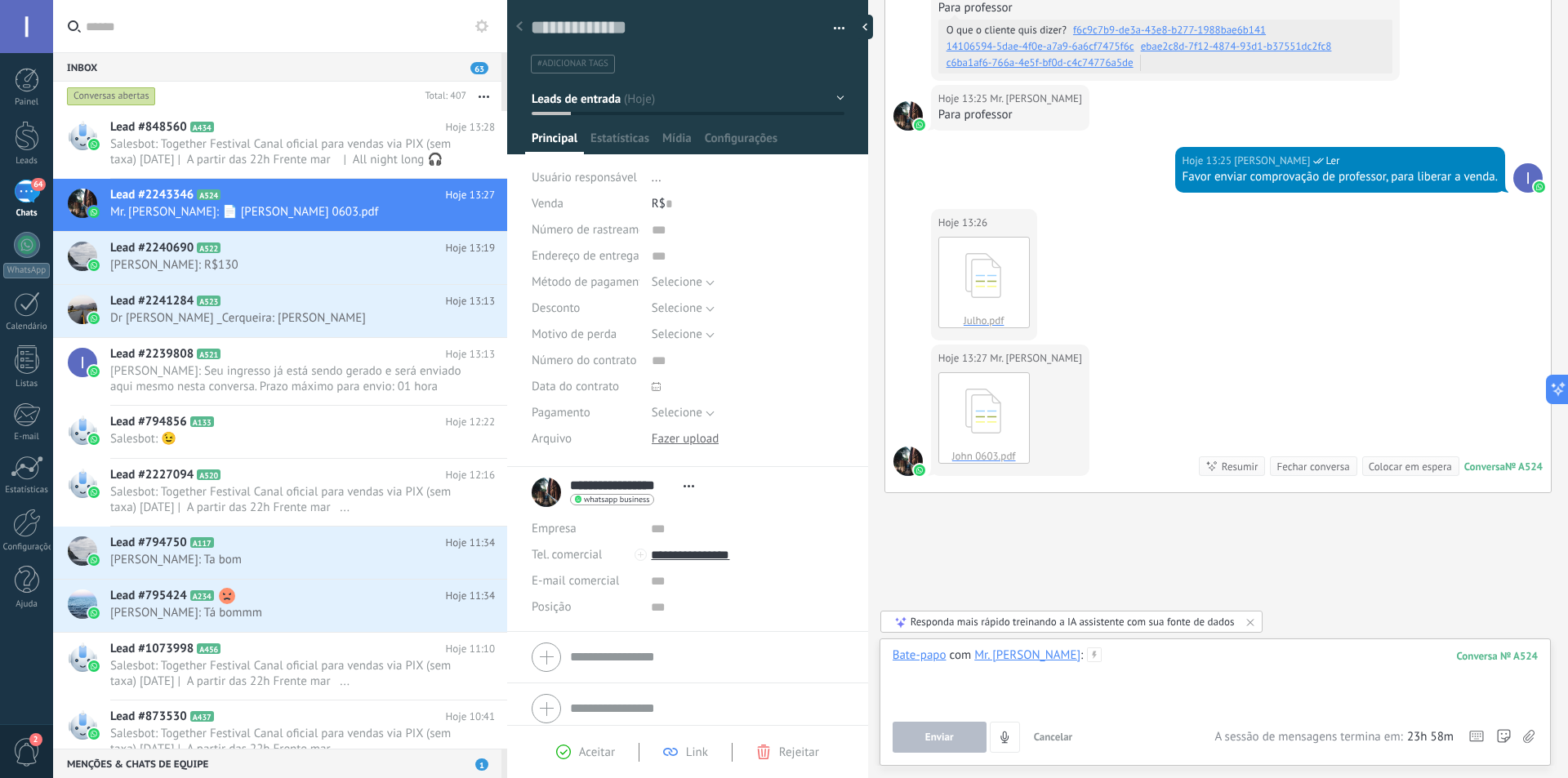
paste div
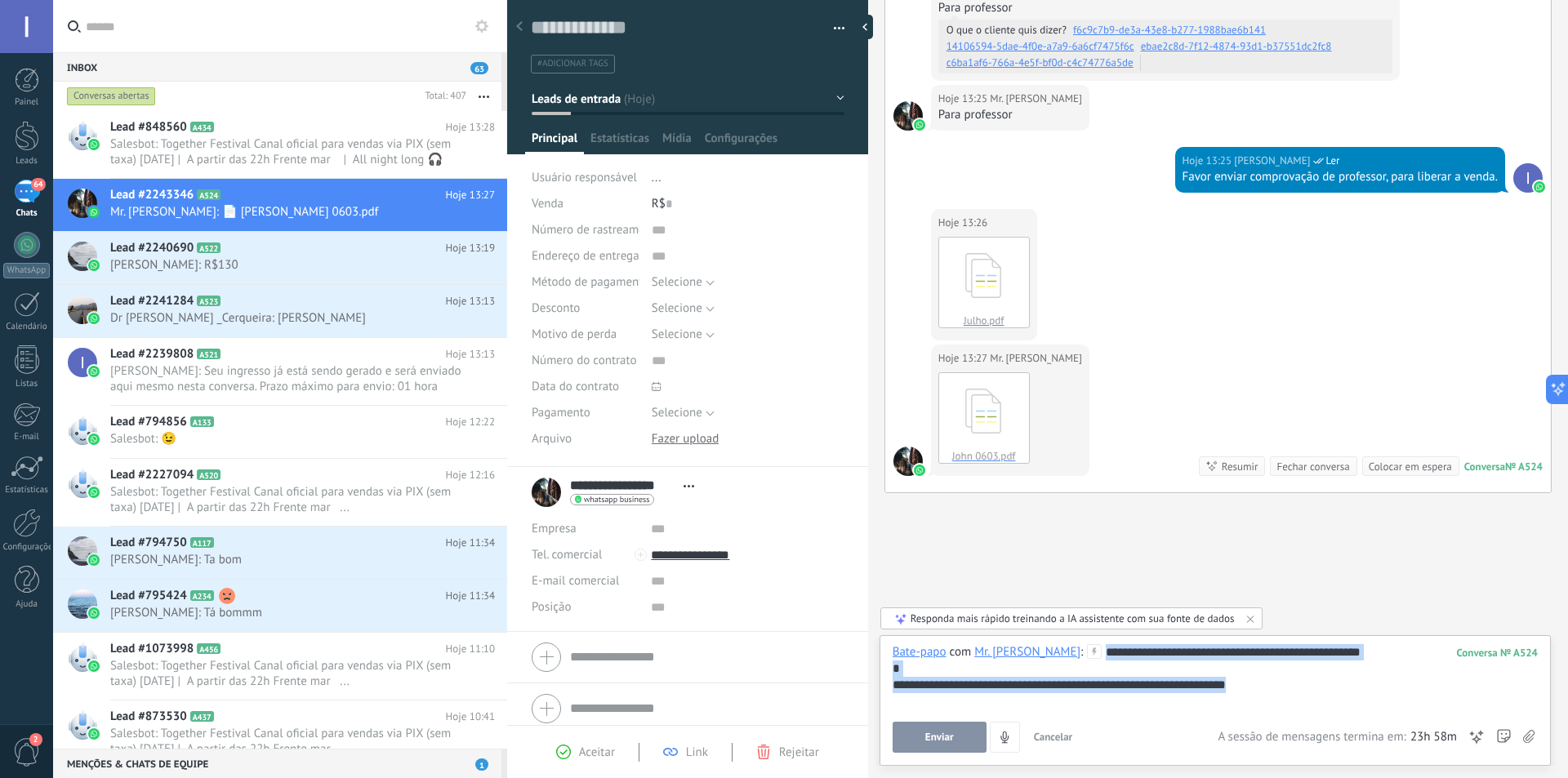
drag, startPoint x: 1343, startPoint y: 691, endPoint x: 1080, endPoint y: 632, distance: 269.5
click at [1080, 632] on div "Buscar Carregar mais Hoje Hoje Criar: 2 eventos Expandir Hoje 13:24 Mr. [PERSON…" at bounding box center [1217, 389] width 699 height 778
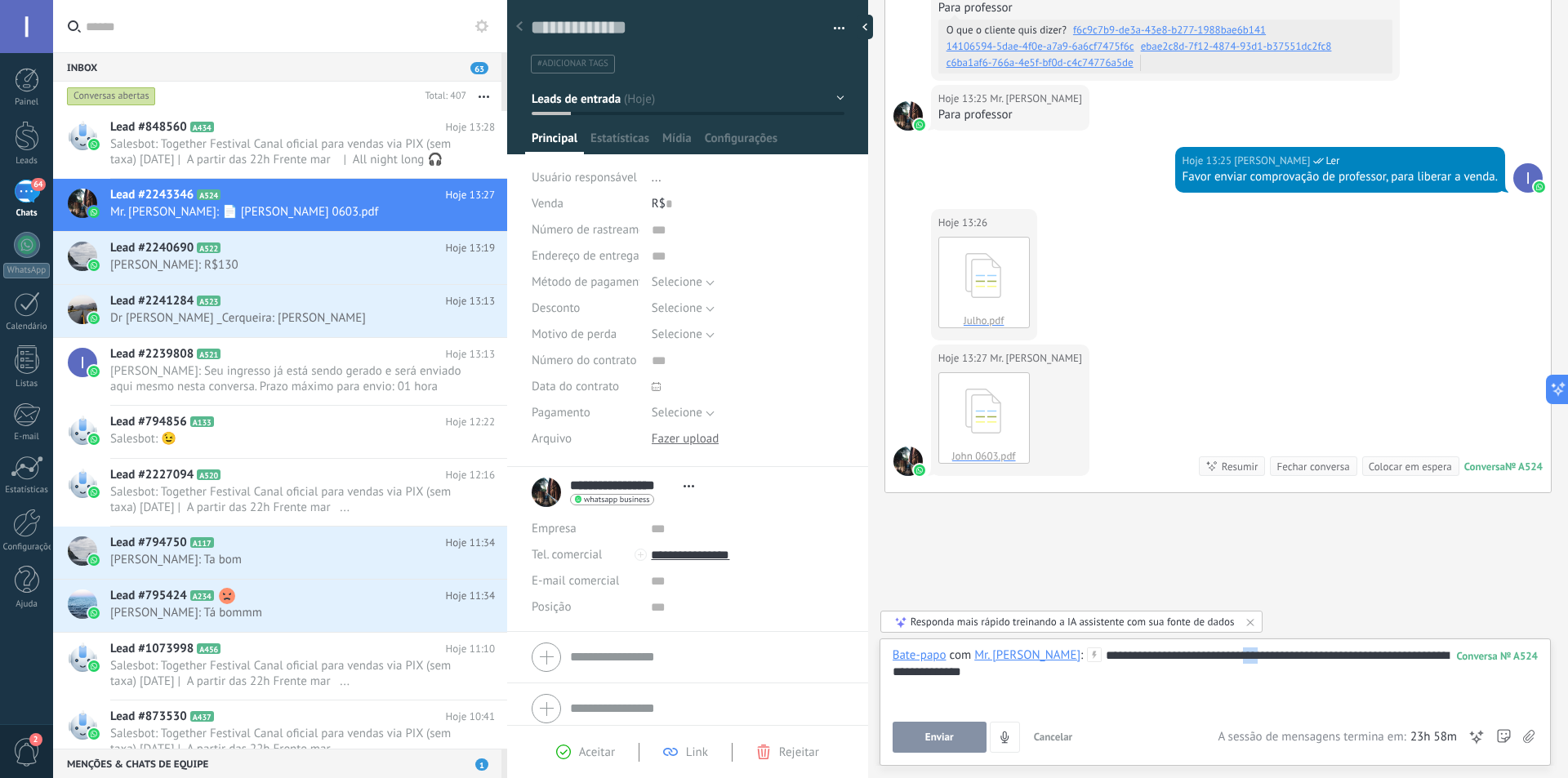
drag, startPoint x: 1262, startPoint y: 651, endPoint x: 1245, endPoint y: 655, distance: 17.5
click at [1245, 655] on div "**********" at bounding box center [1215, 678] width 645 height 62
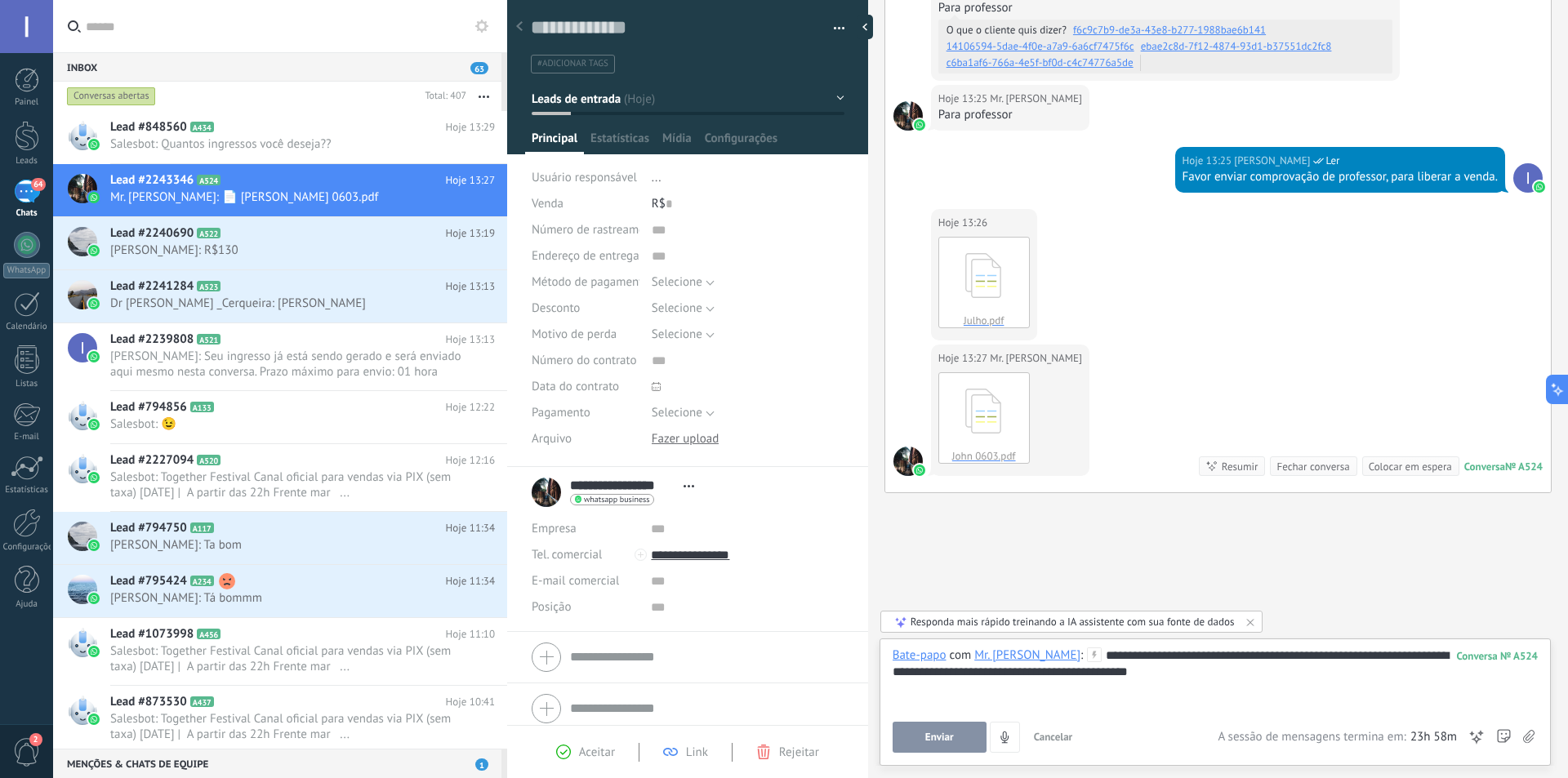
click at [1270, 677] on div "**********" at bounding box center [1215, 678] width 645 height 62
click at [922, 737] on button "Enviar" at bounding box center [938, 738] width 93 height 31
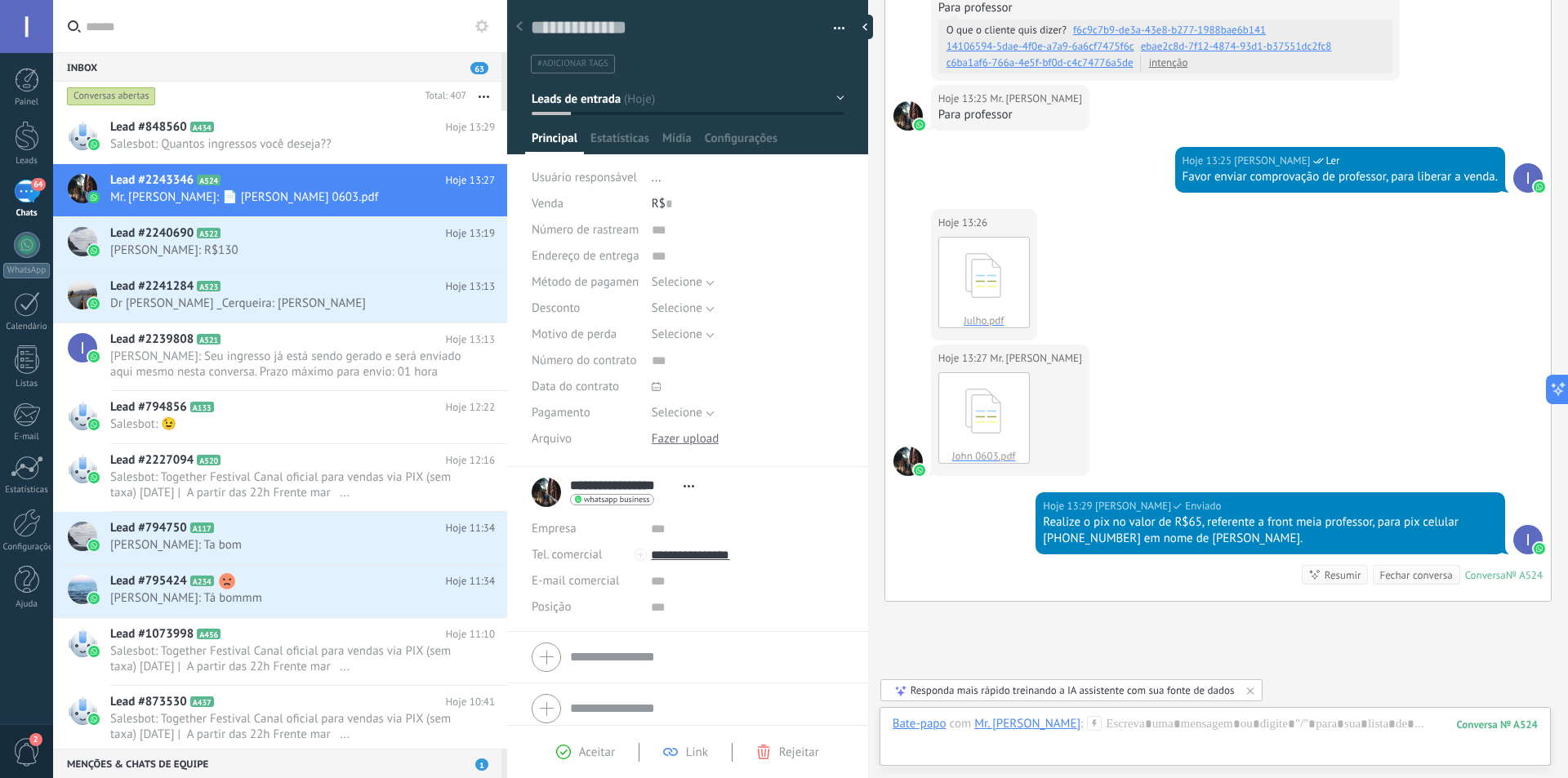
scroll to position [604, 0]
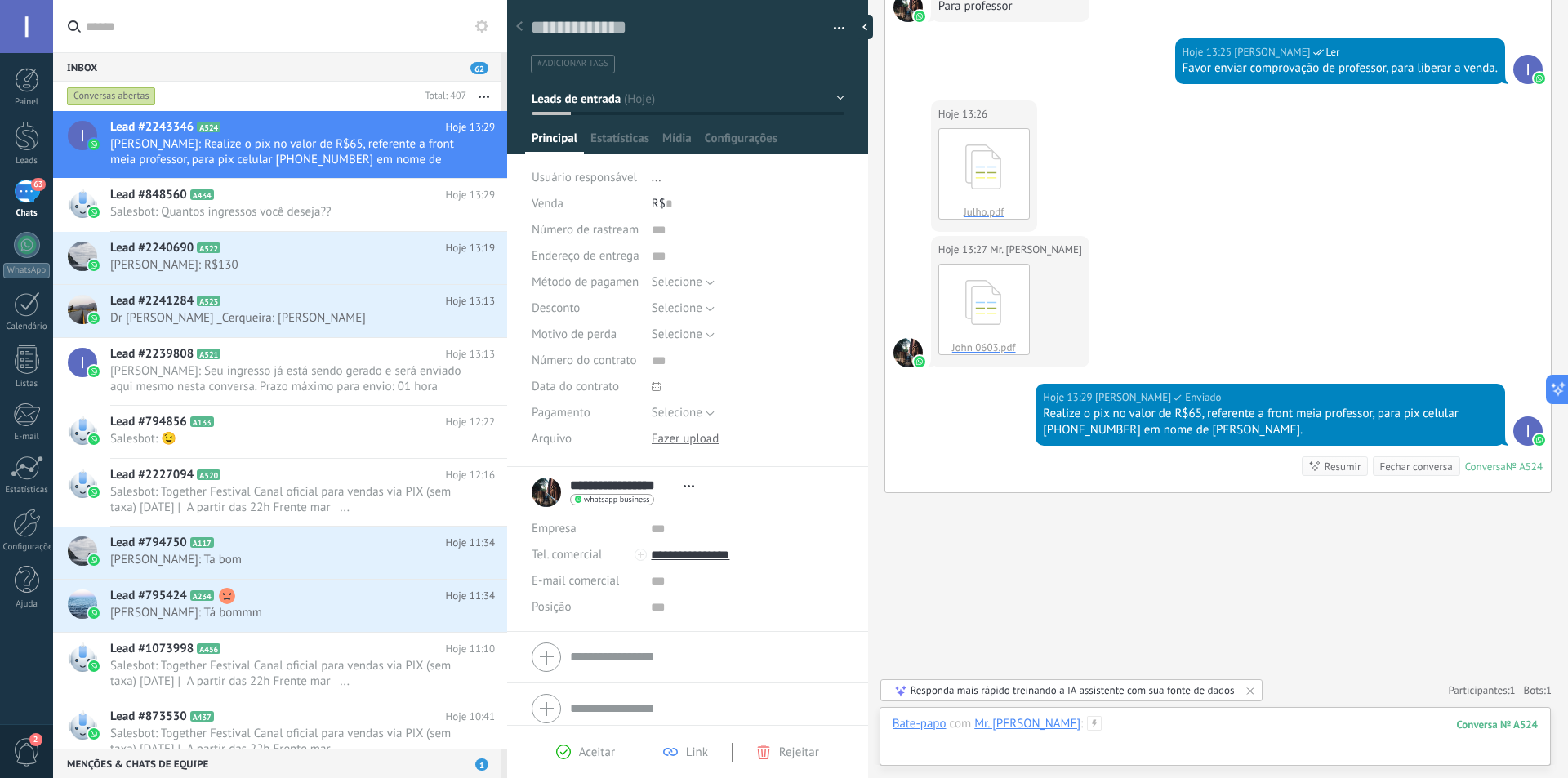
click at [1210, 718] on div at bounding box center [1215, 741] width 645 height 49
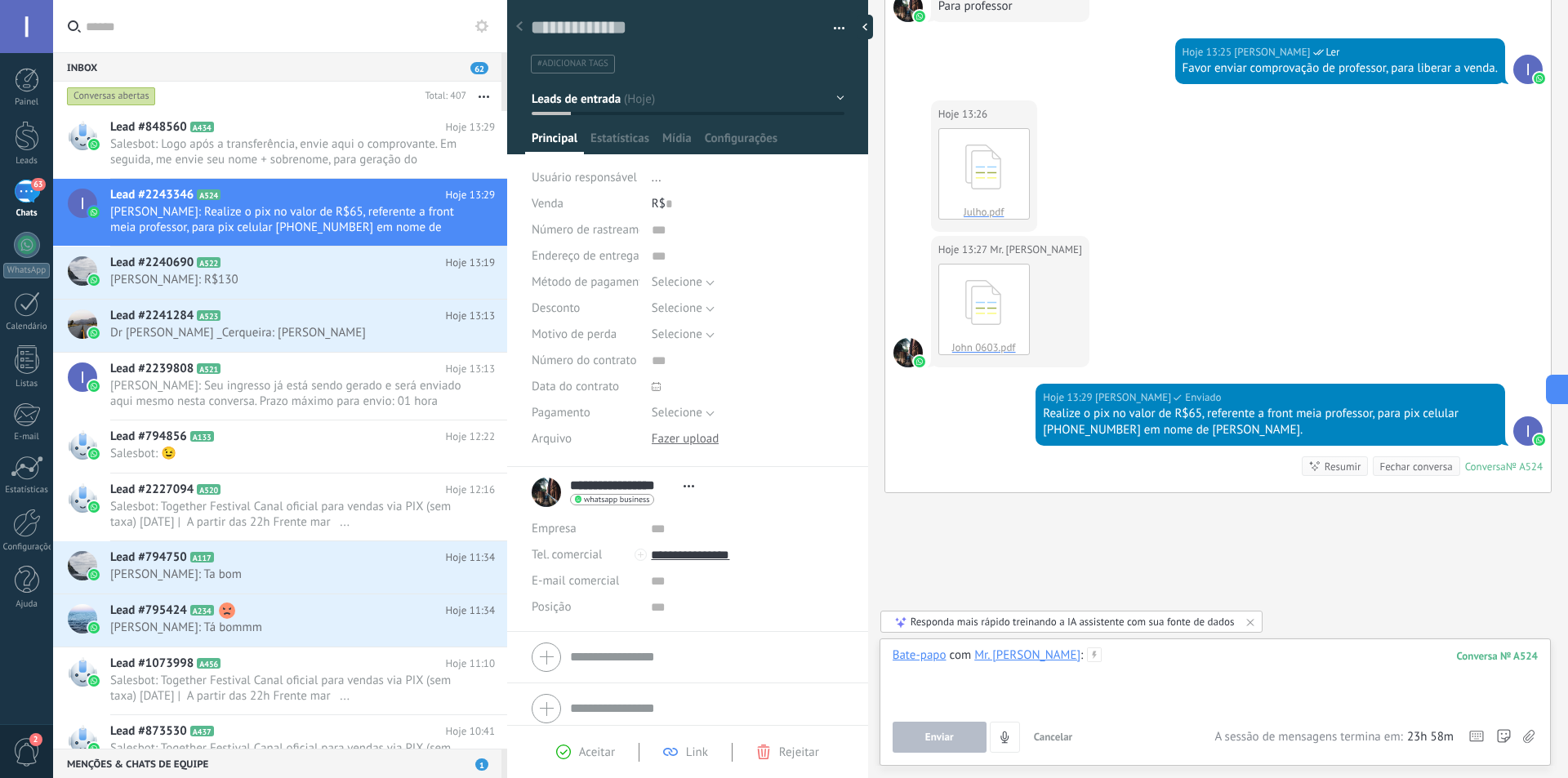
click at [1203, 665] on div at bounding box center [1215, 678] width 645 height 62
paste div
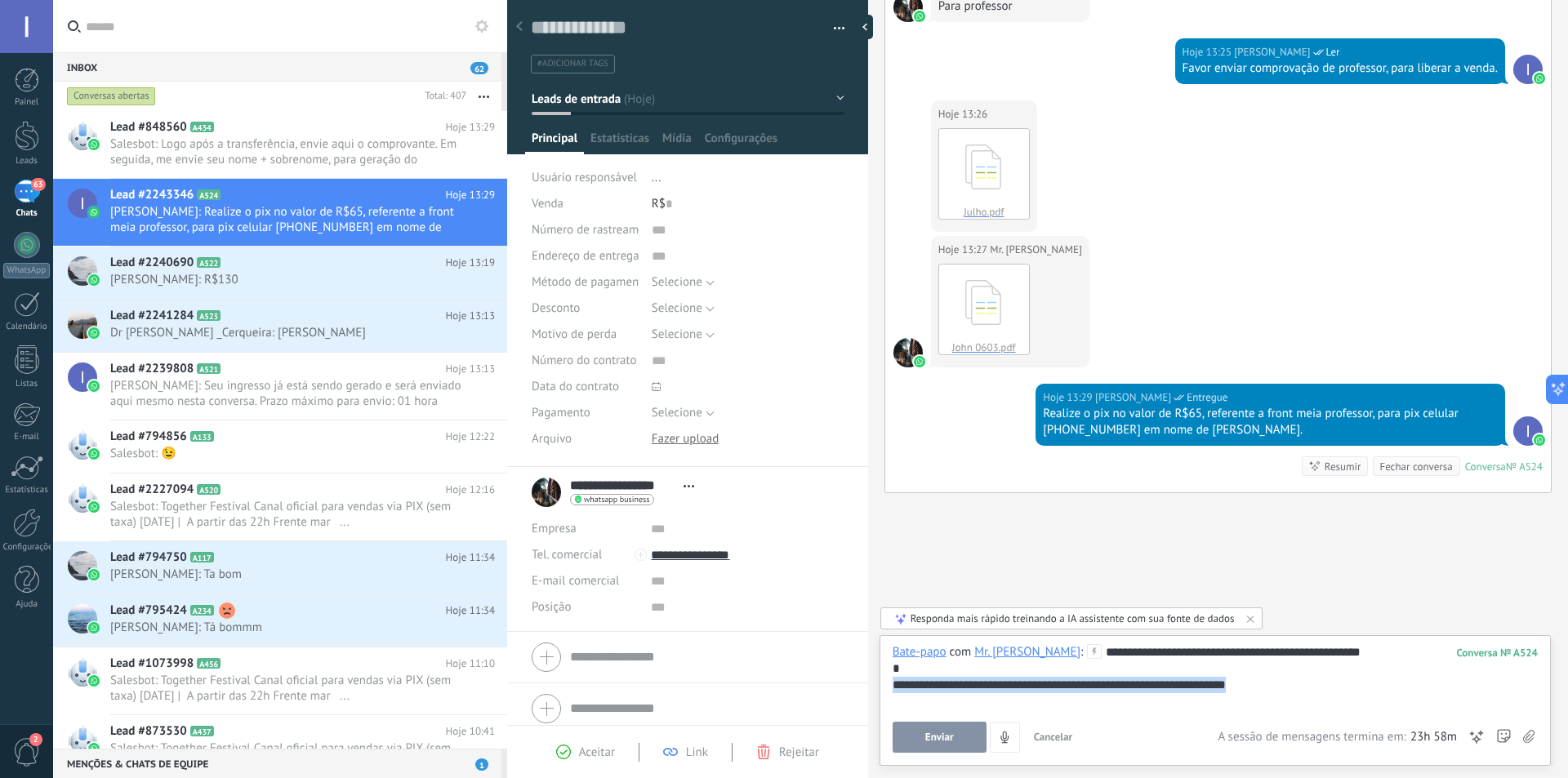
drag, startPoint x: 891, startPoint y: 684, endPoint x: 1337, endPoint y: 685, distance: 446.0
click at [1337, 685] on div "**********" at bounding box center [1215, 685] width 645 height 17
click at [1222, 682] on div "**********" at bounding box center [1215, 685] width 645 height 17
click at [1132, 689] on div "**********" at bounding box center [1215, 685] width 645 height 17
drag, startPoint x: 1137, startPoint y: 686, endPoint x: 1374, endPoint y: 646, distance: 240.4
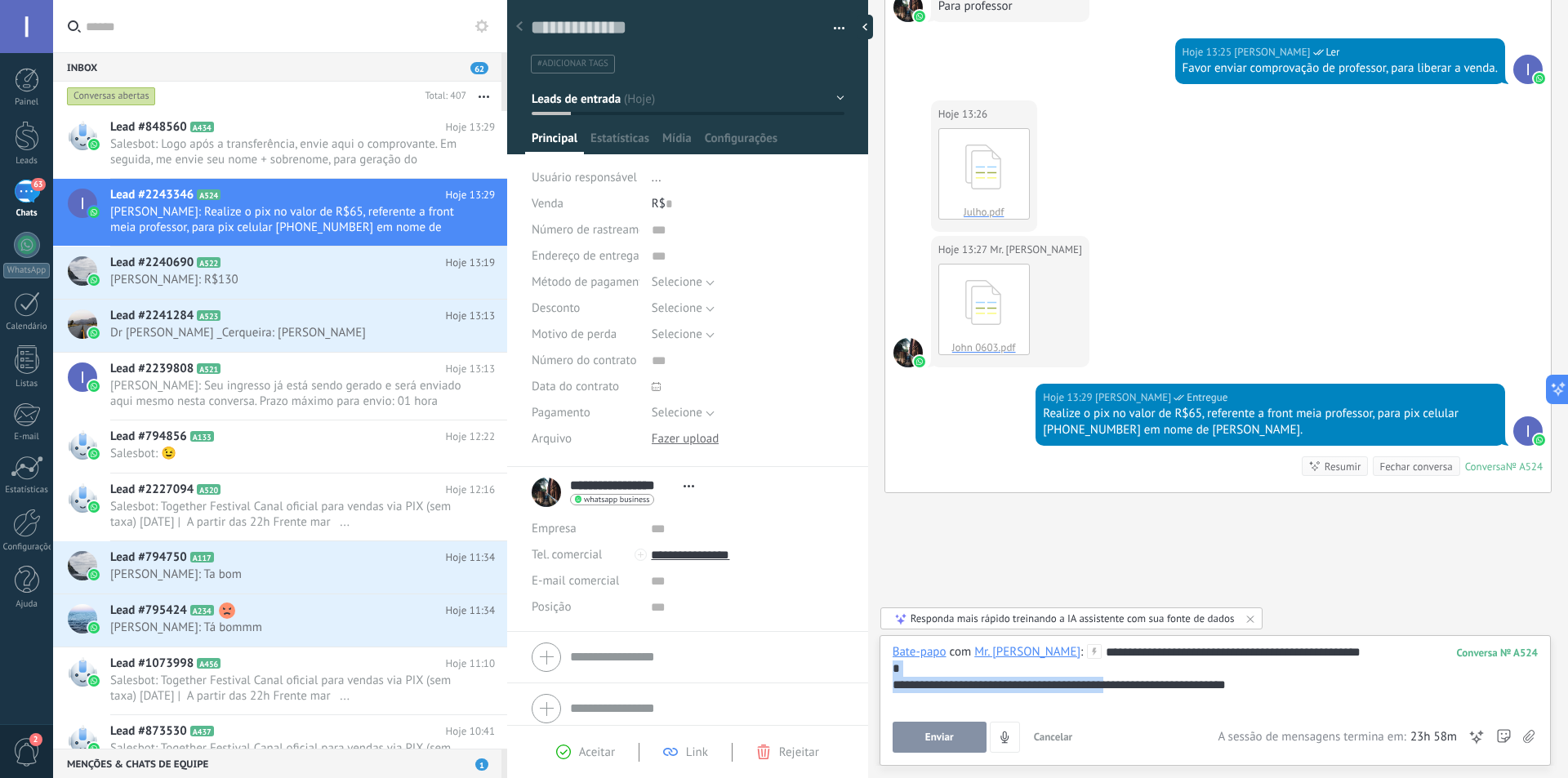
click at [1374, 646] on div "**********" at bounding box center [1215, 677] width 645 height 65
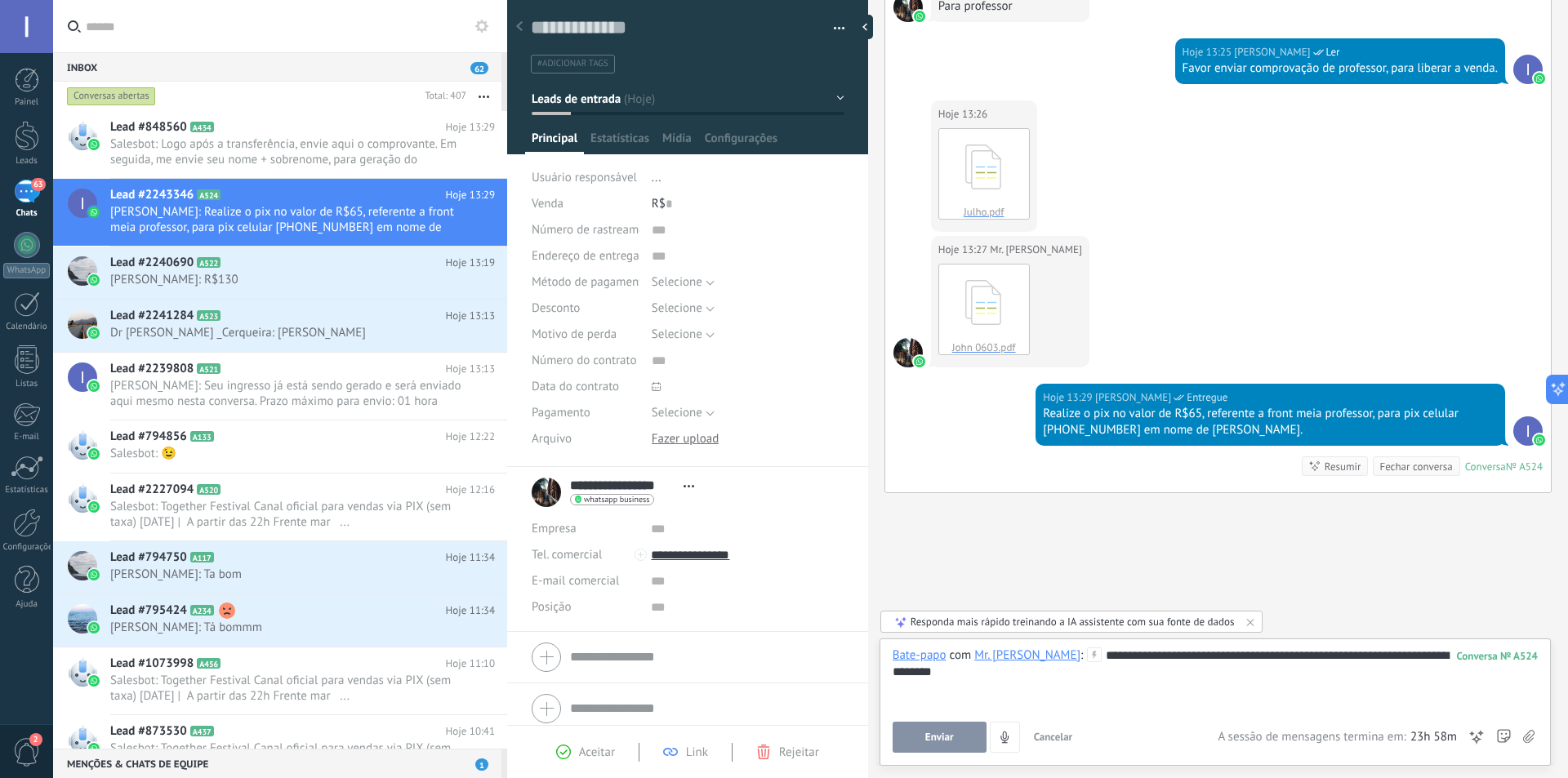
click at [944, 734] on span "Enviar" at bounding box center [938, 738] width 29 height 12
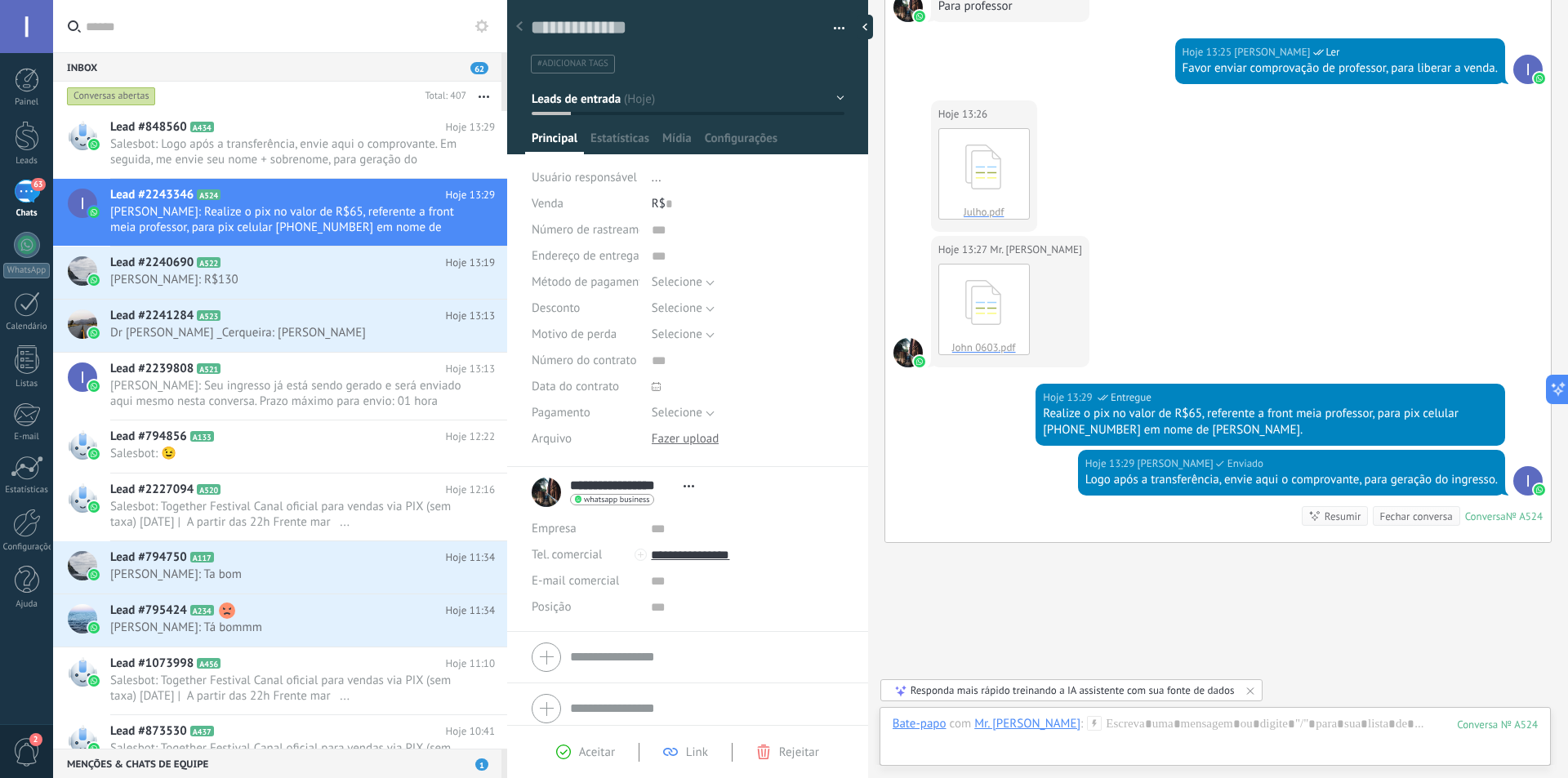
scroll to position [654, 0]
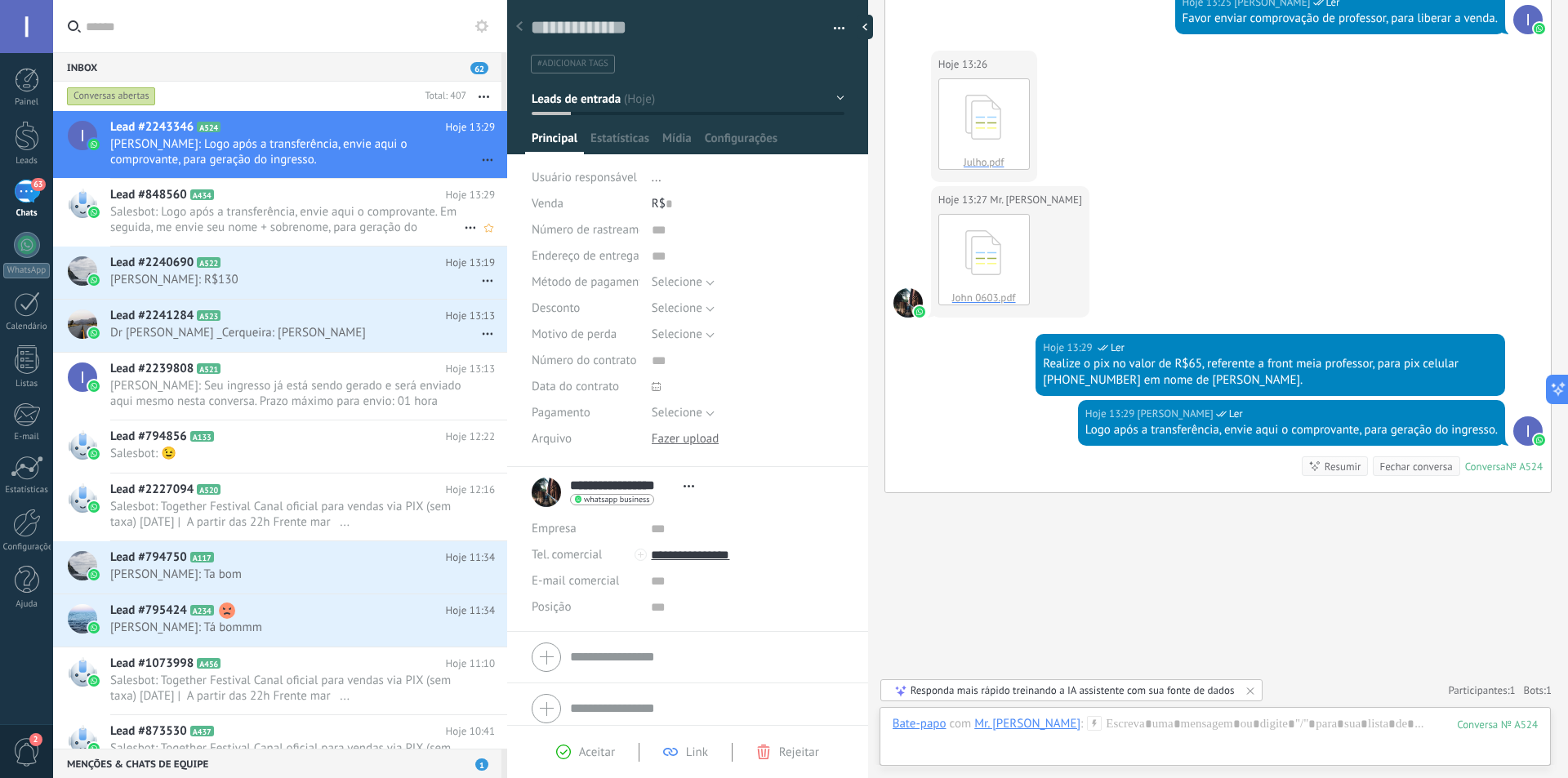
click at [327, 209] on span "Salesbot: Logo após a transferência, envie aqui o comprovante. Em seguida, me e…" at bounding box center [286, 219] width 353 height 31
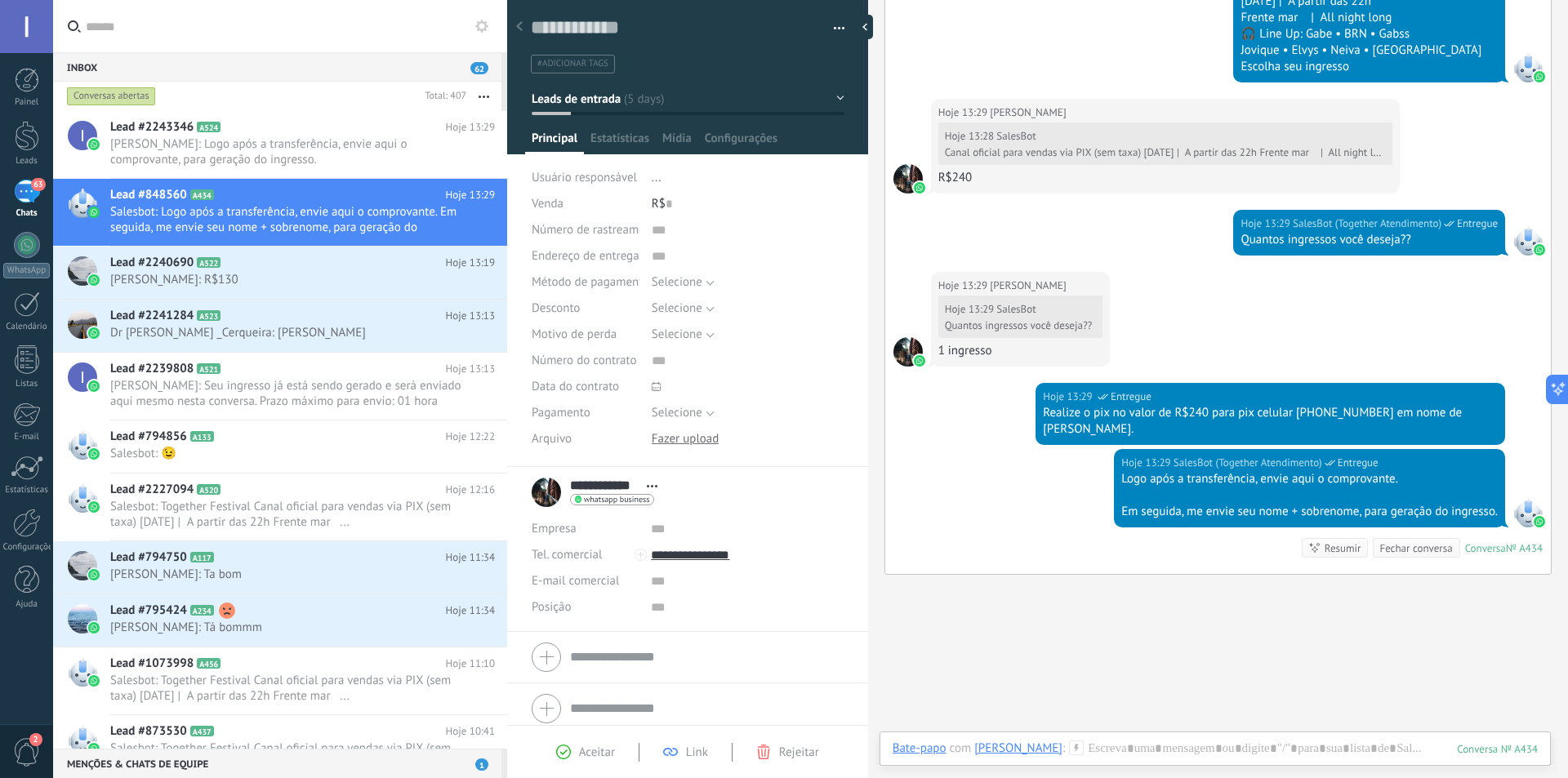
scroll to position [947, 0]
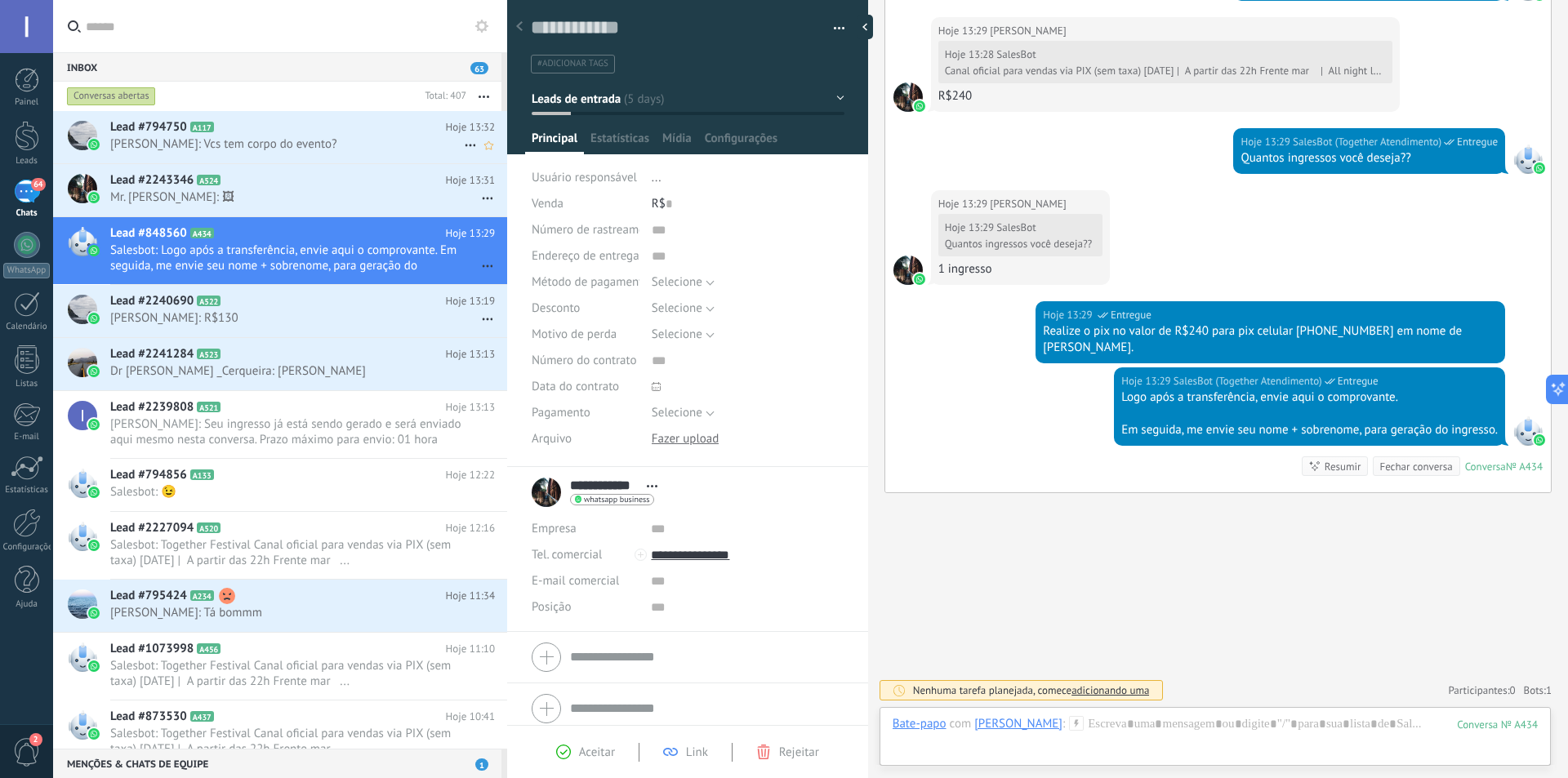
click at [273, 147] on span "[PERSON_NAME]: Vcs tem corpo do evento?" at bounding box center [286, 145] width 353 height 16
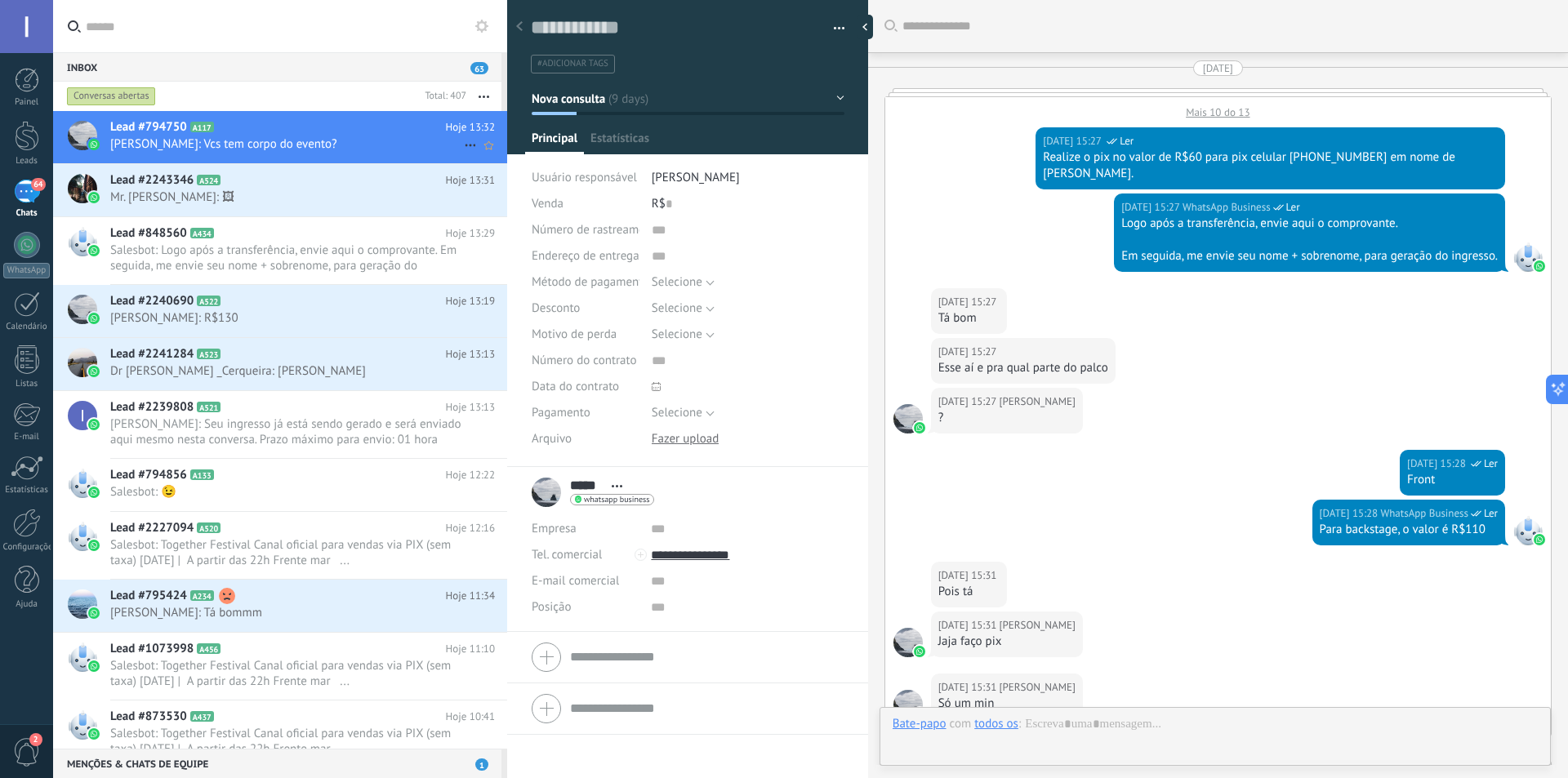
scroll to position [1381, 0]
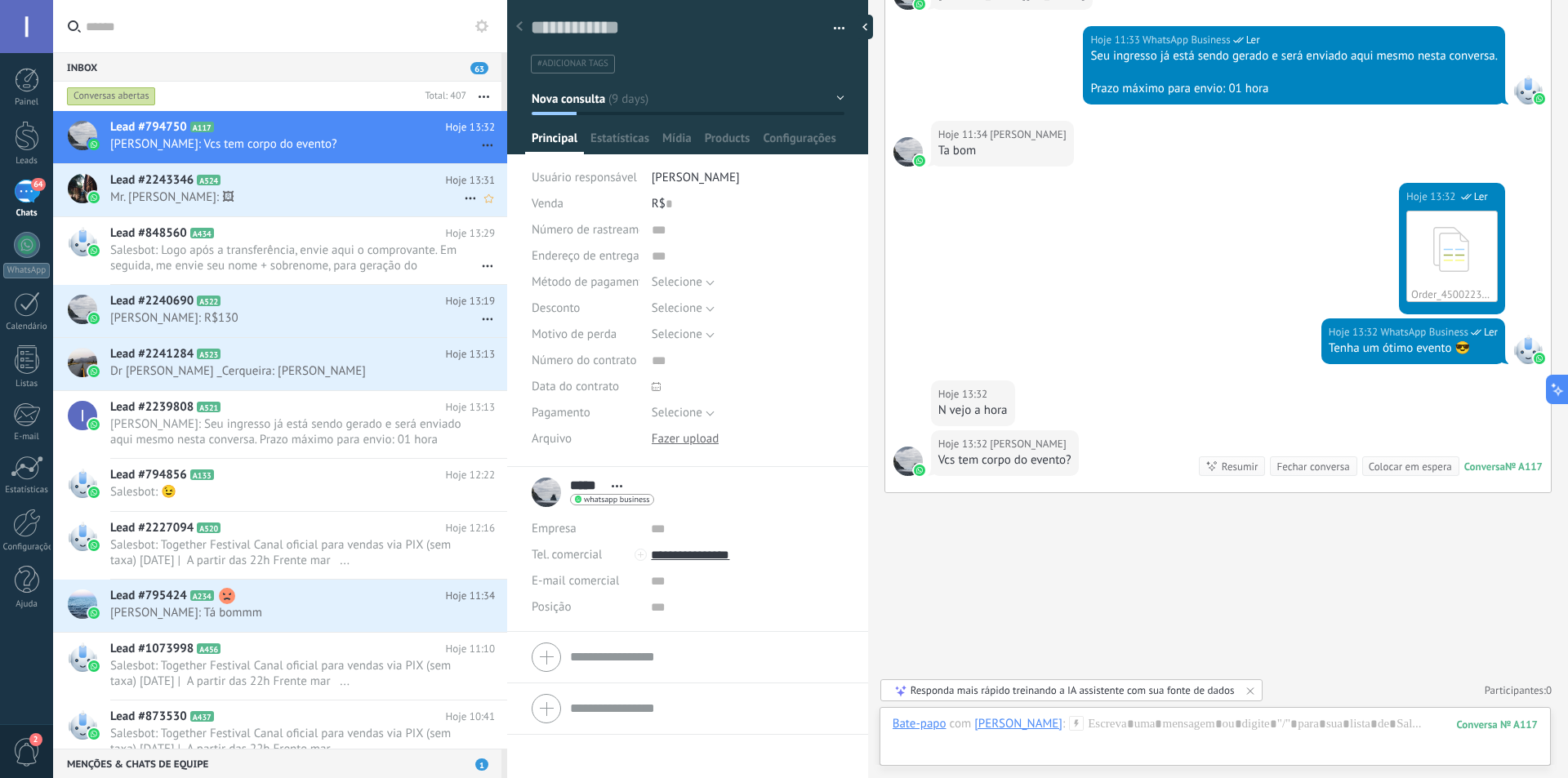
click at [287, 189] on div "Lead #2243346 A524 Hoje 13:31 Mr. [PERSON_NAME]: 🖼" at bounding box center [308, 190] width 396 height 51
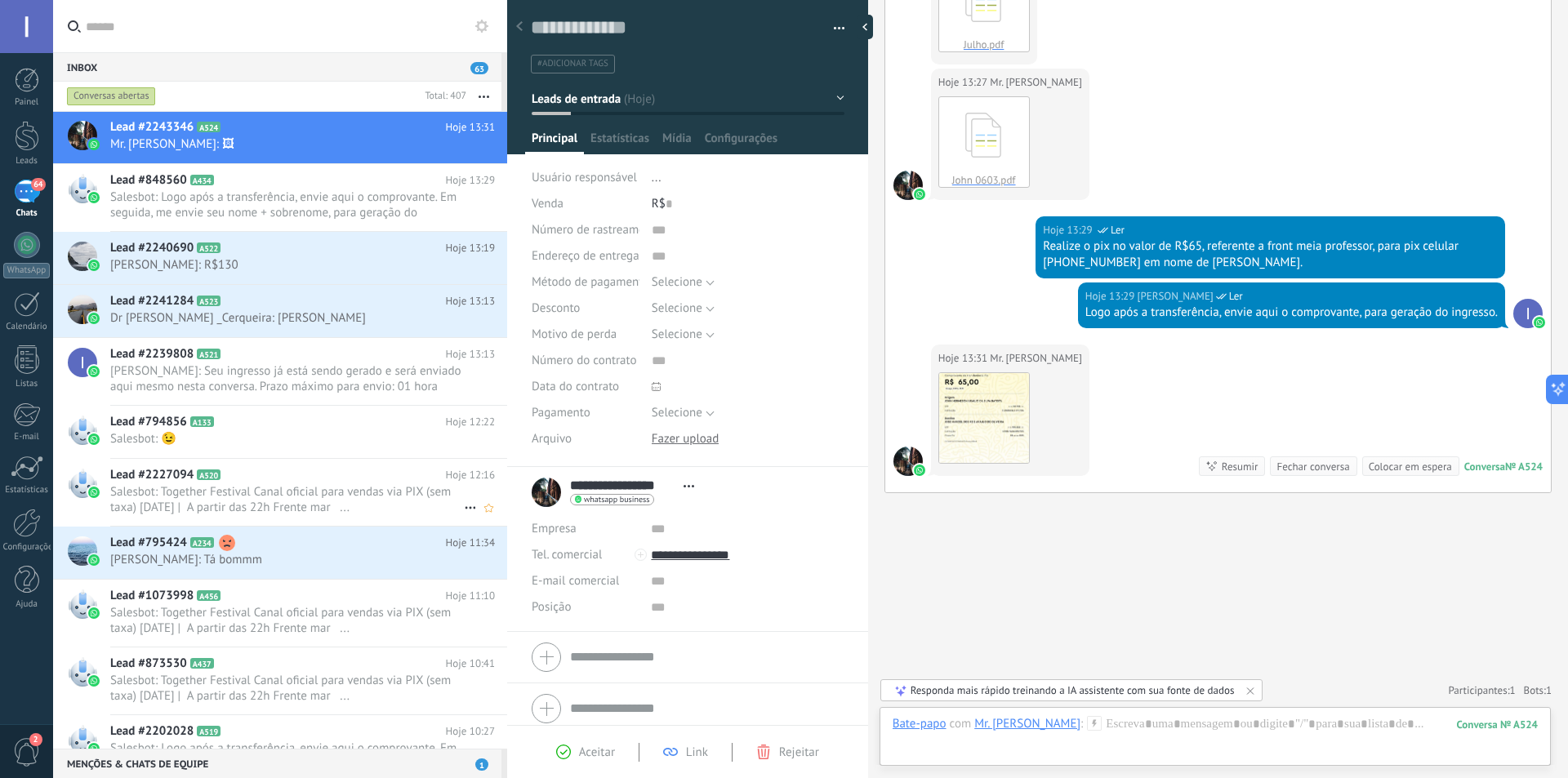
scroll to position [83, 0]
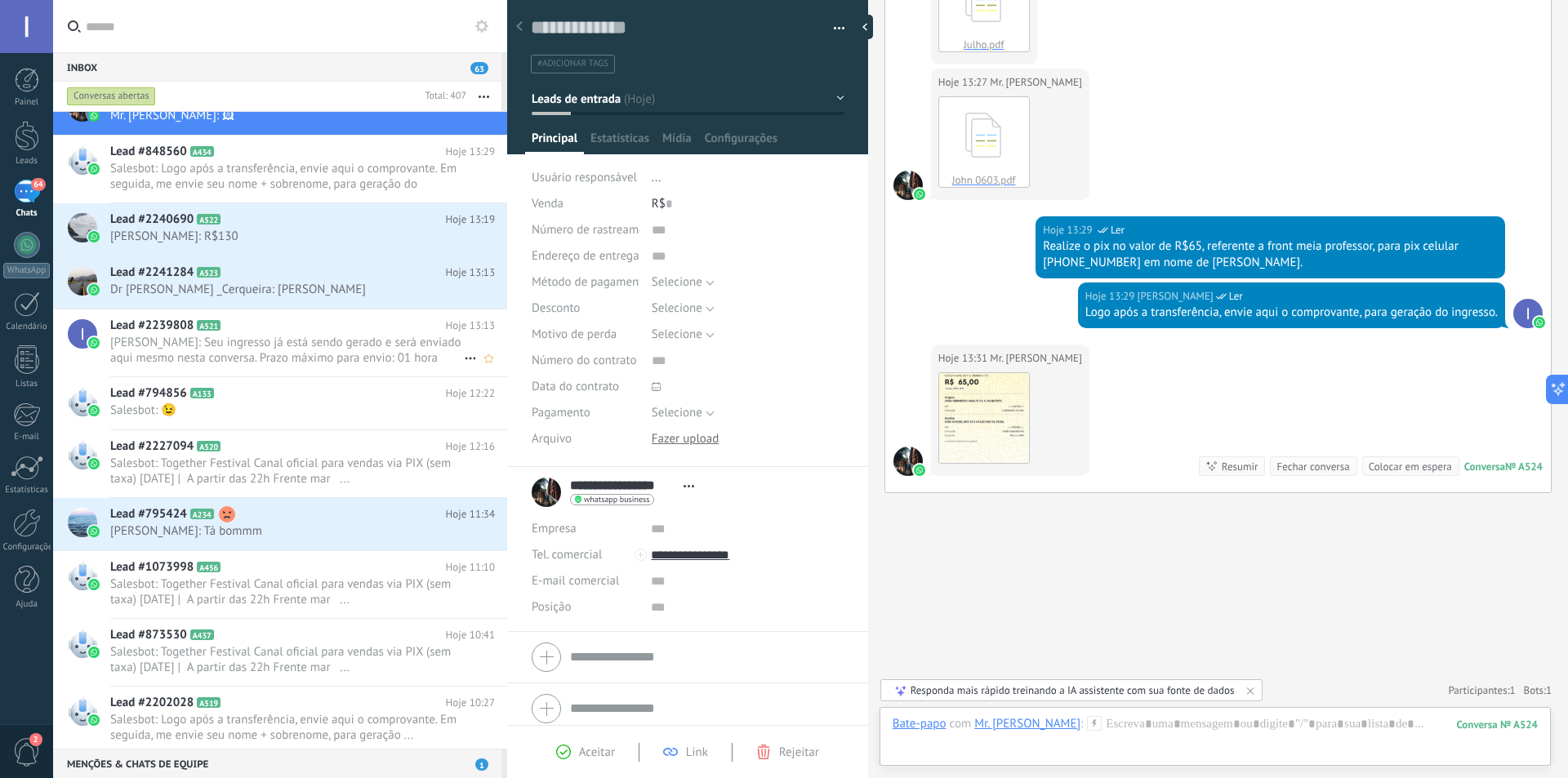
click at [239, 361] on span "[PERSON_NAME]: Seu ingresso já está sendo gerado e será enviado aqui mesmo nest…" at bounding box center [286, 350] width 353 height 31
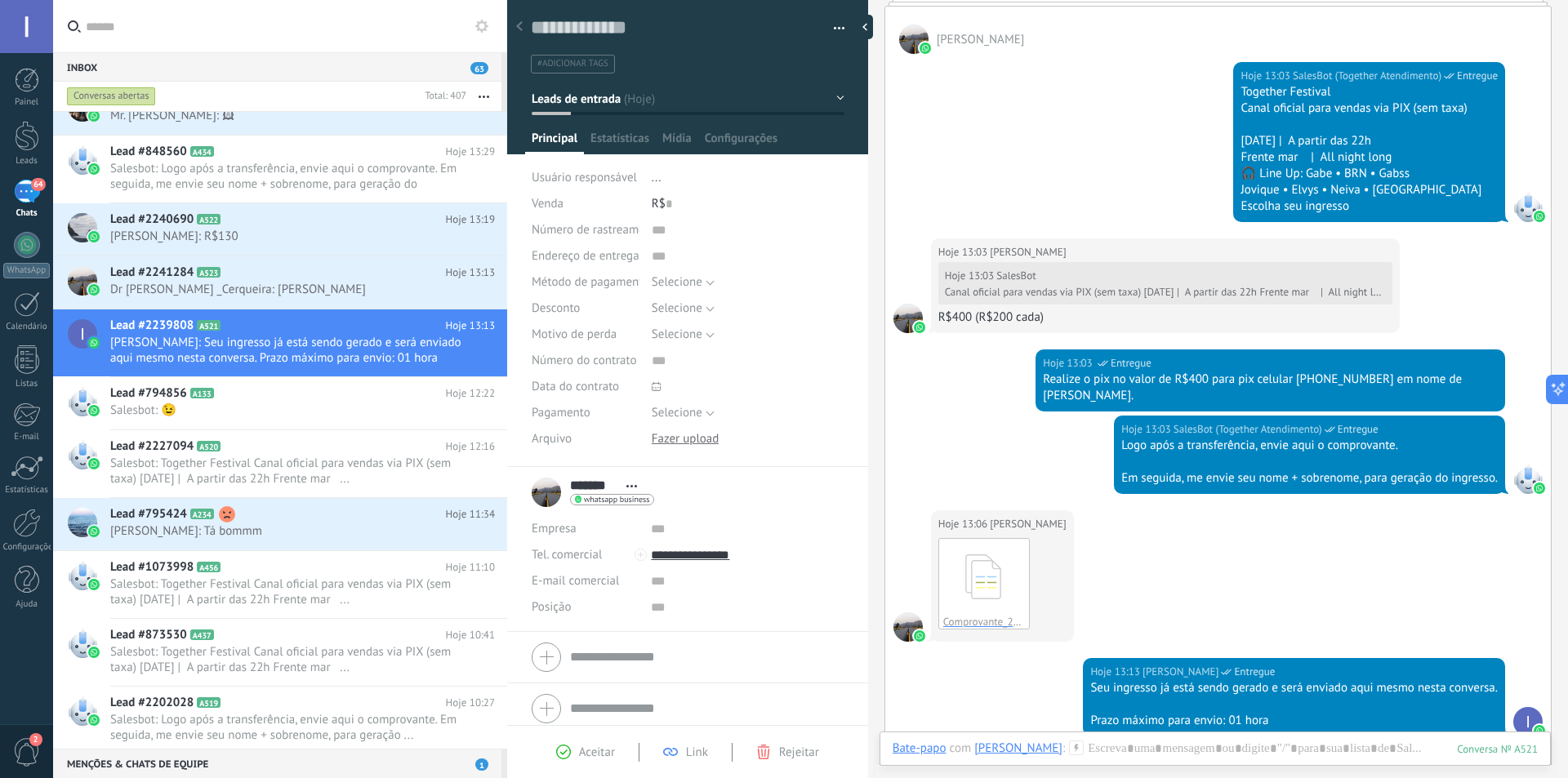
scroll to position [363, 0]
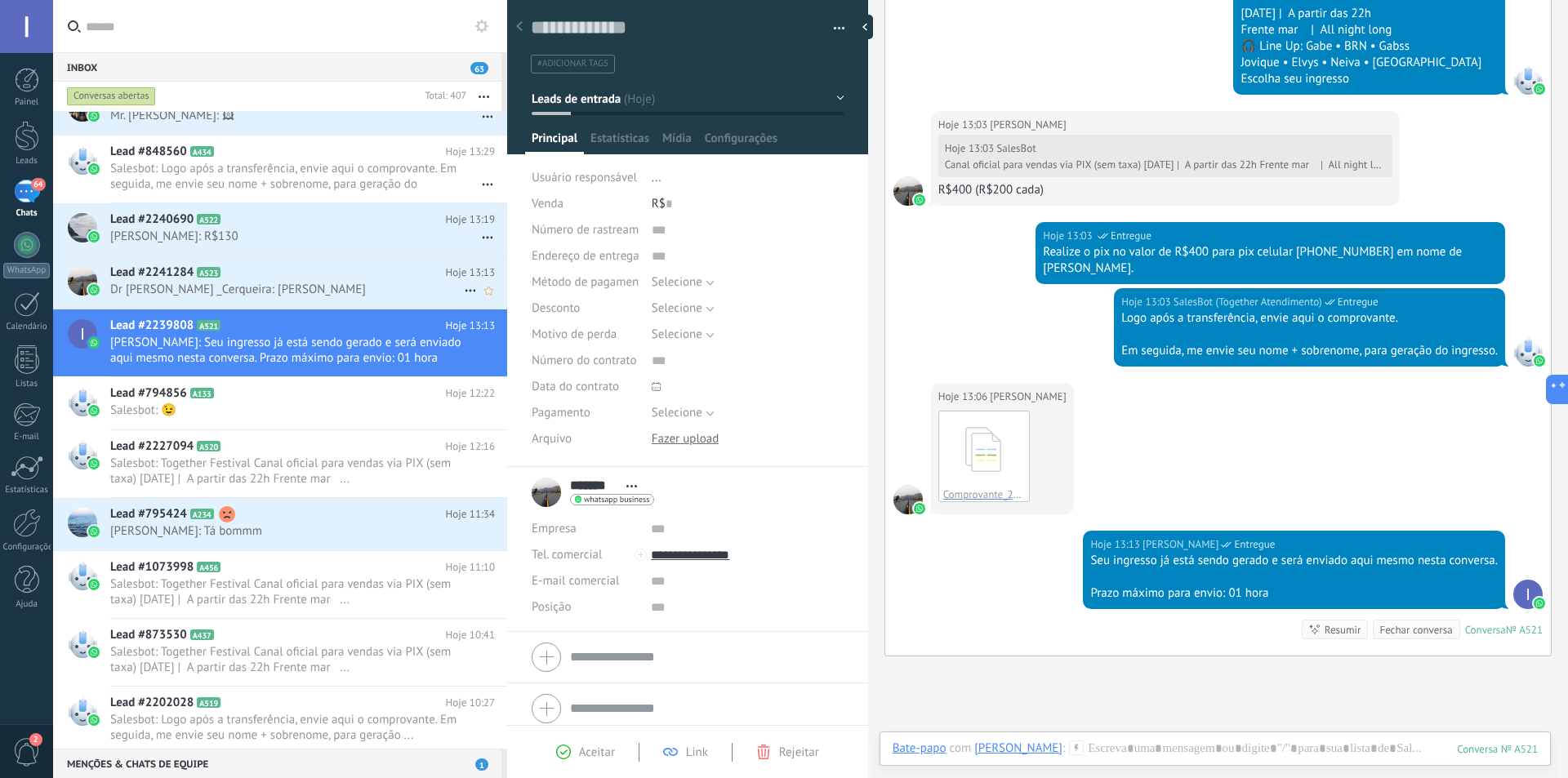
click at [263, 293] on span "Dr [PERSON_NAME] _Cerqueira: [PERSON_NAME]" at bounding box center [286, 289] width 353 height 16
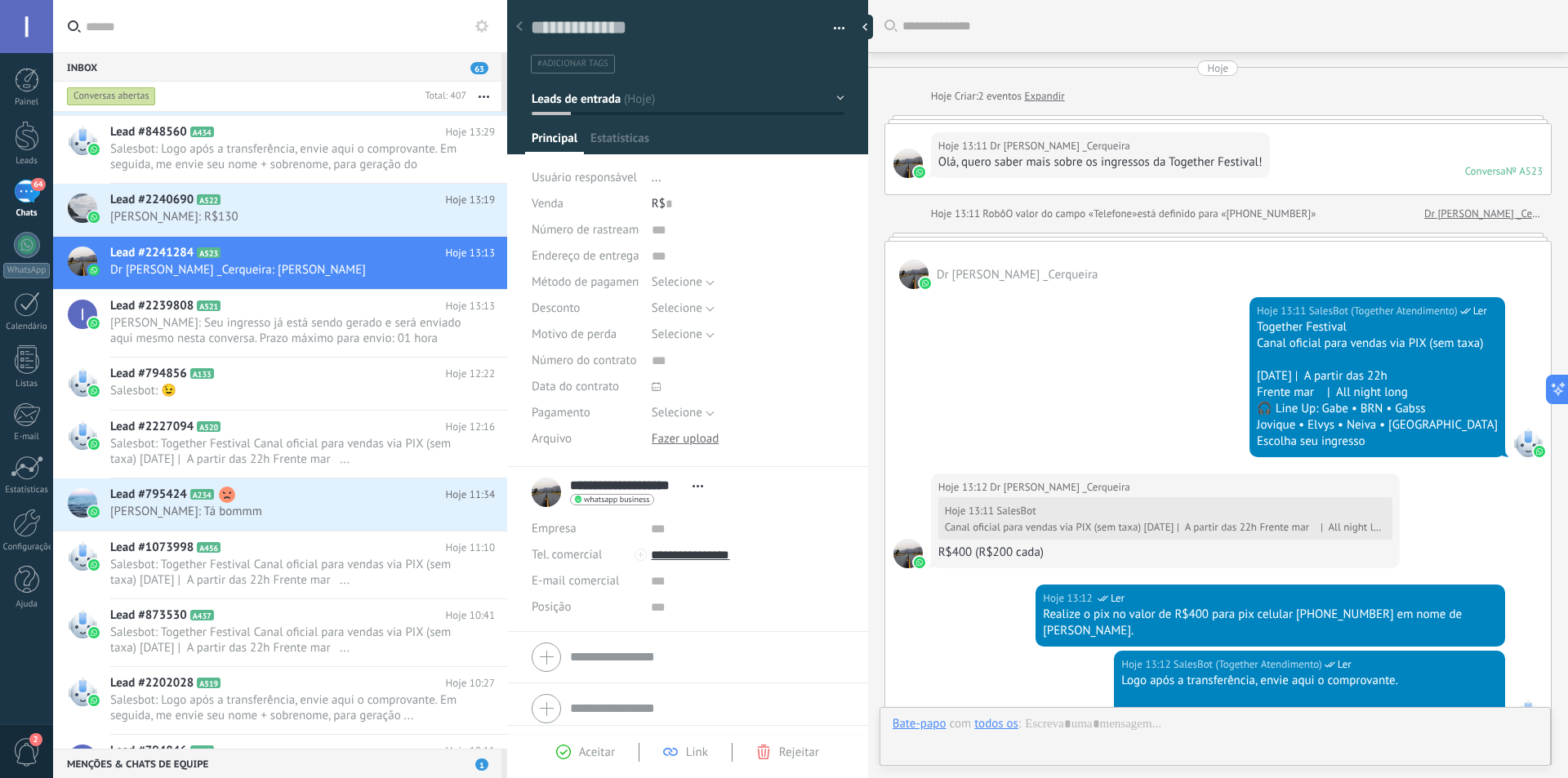
scroll to position [573, 0]
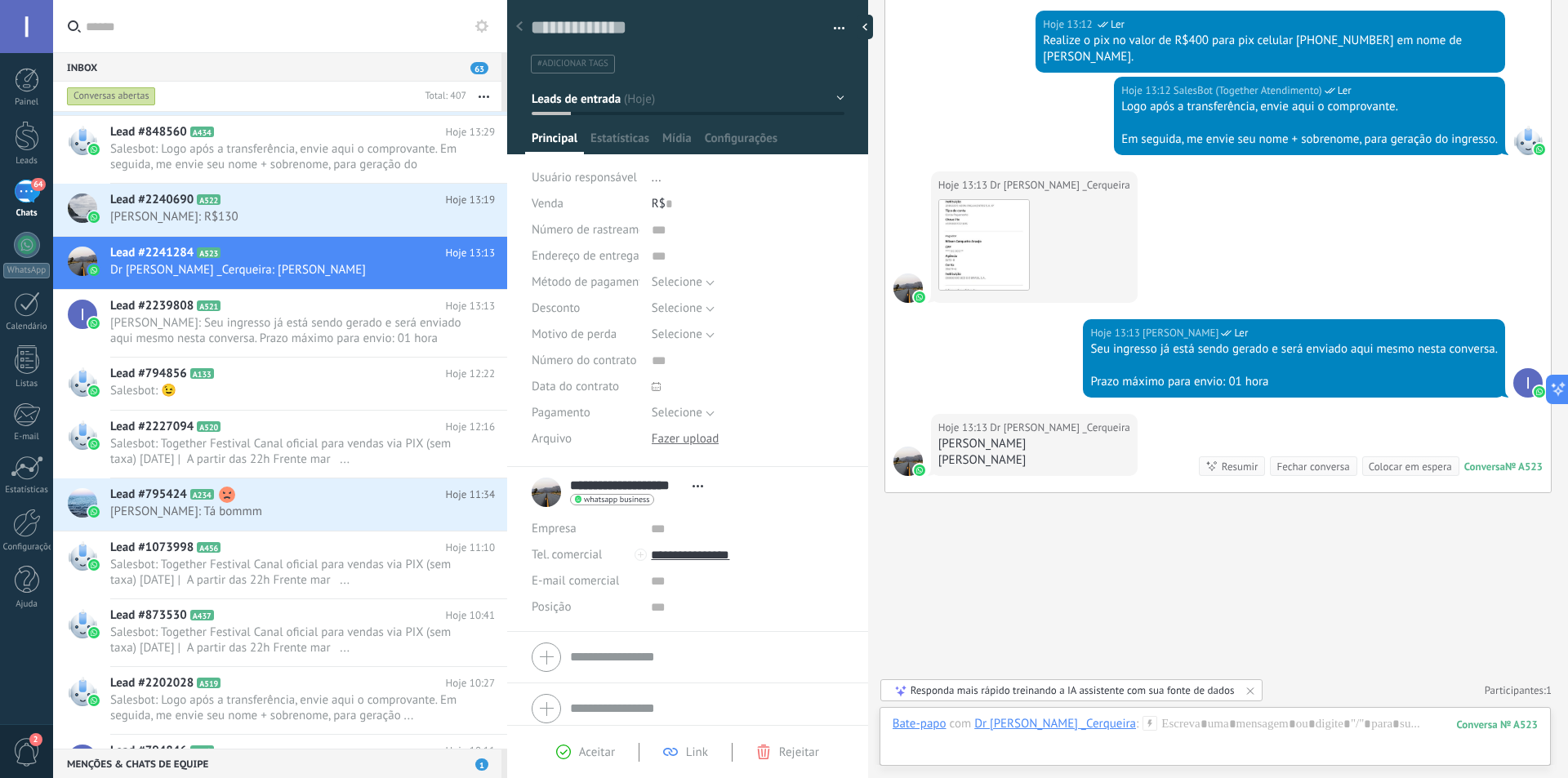
drag, startPoint x: 1034, startPoint y: 443, endPoint x: 939, endPoint y: 448, distance: 95.1
click at [939, 448] on div "[PERSON_NAME]" at bounding box center [1034, 444] width 192 height 17
copy div "[PERSON_NAME]"
drag, startPoint x: 1025, startPoint y: 462, endPoint x: 943, endPoint y: 462, distance: 82.0
click at [943, 462] on div "[PERSON_NAME]" at bounding box center [1034, 460] width 192 height 17
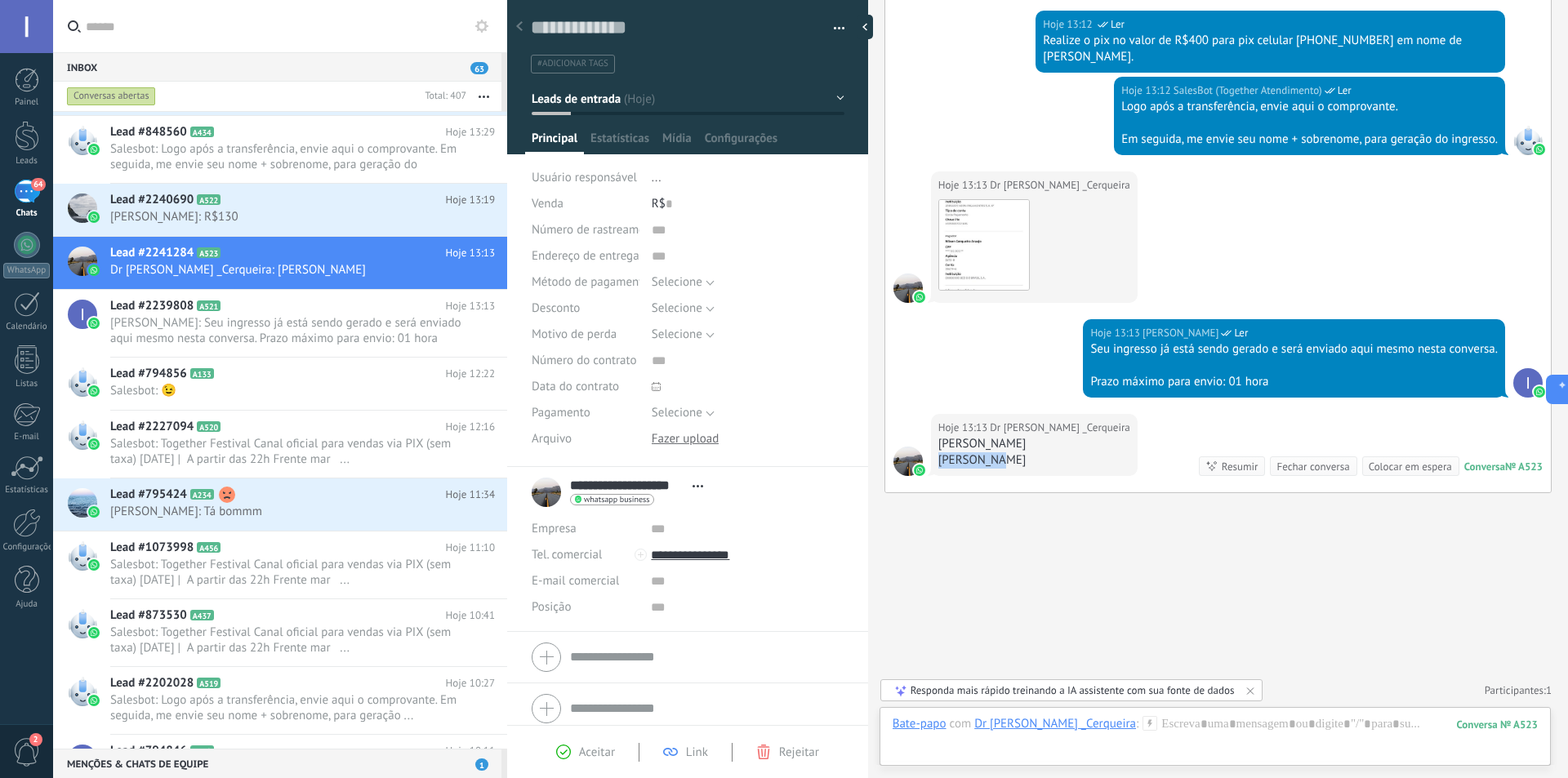
drag, startPoint x: 939, startPoint y: 460, endPoint x: 990, endPoint y: 458, distance: 51.0
click at [990, 458] on div "[PERSON_NAME]" at bounding box center [1034, 460] width 192 height 17
copy div "[PERSON_NAME]"
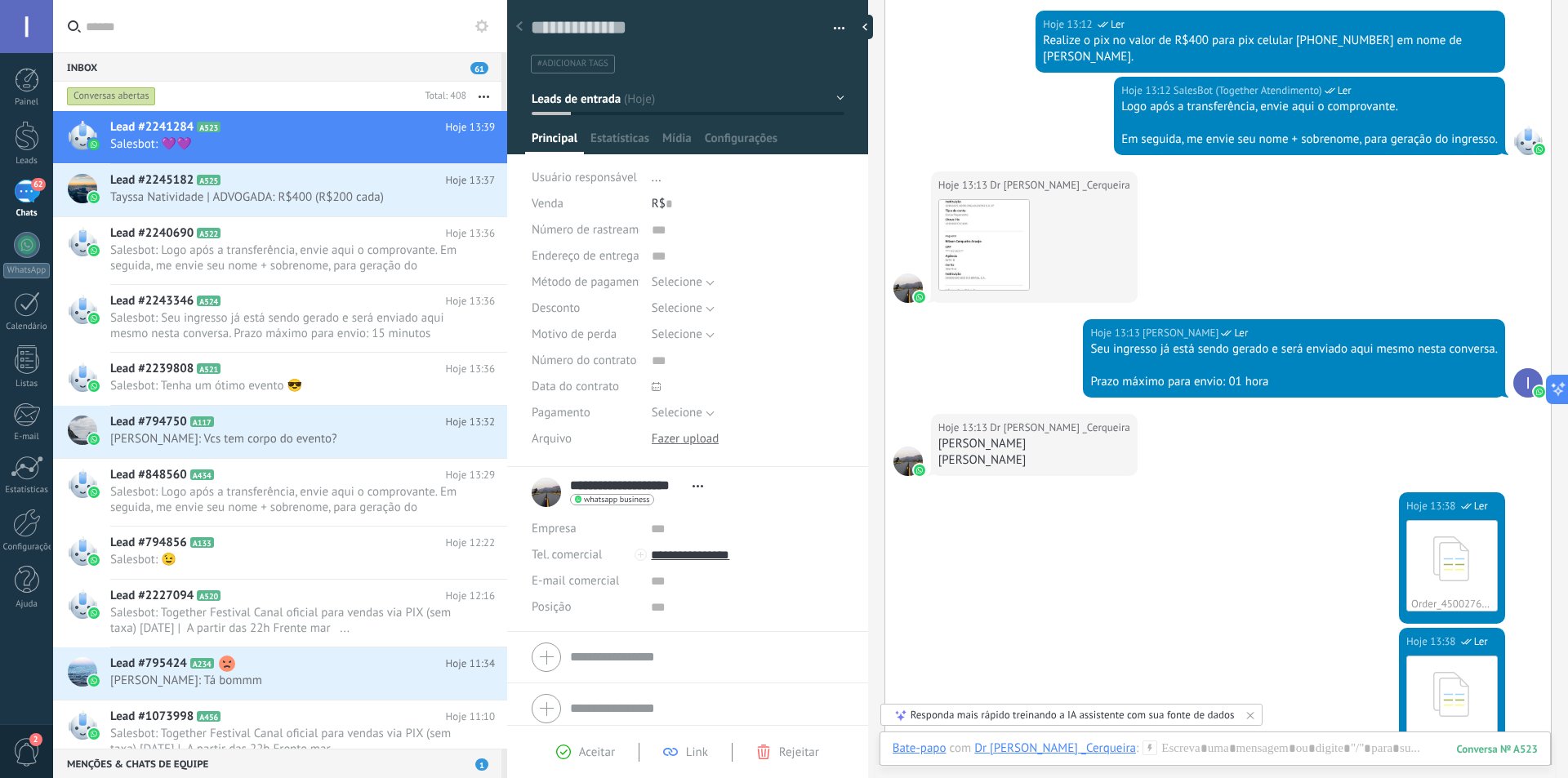
scroll to position [1061, 0]
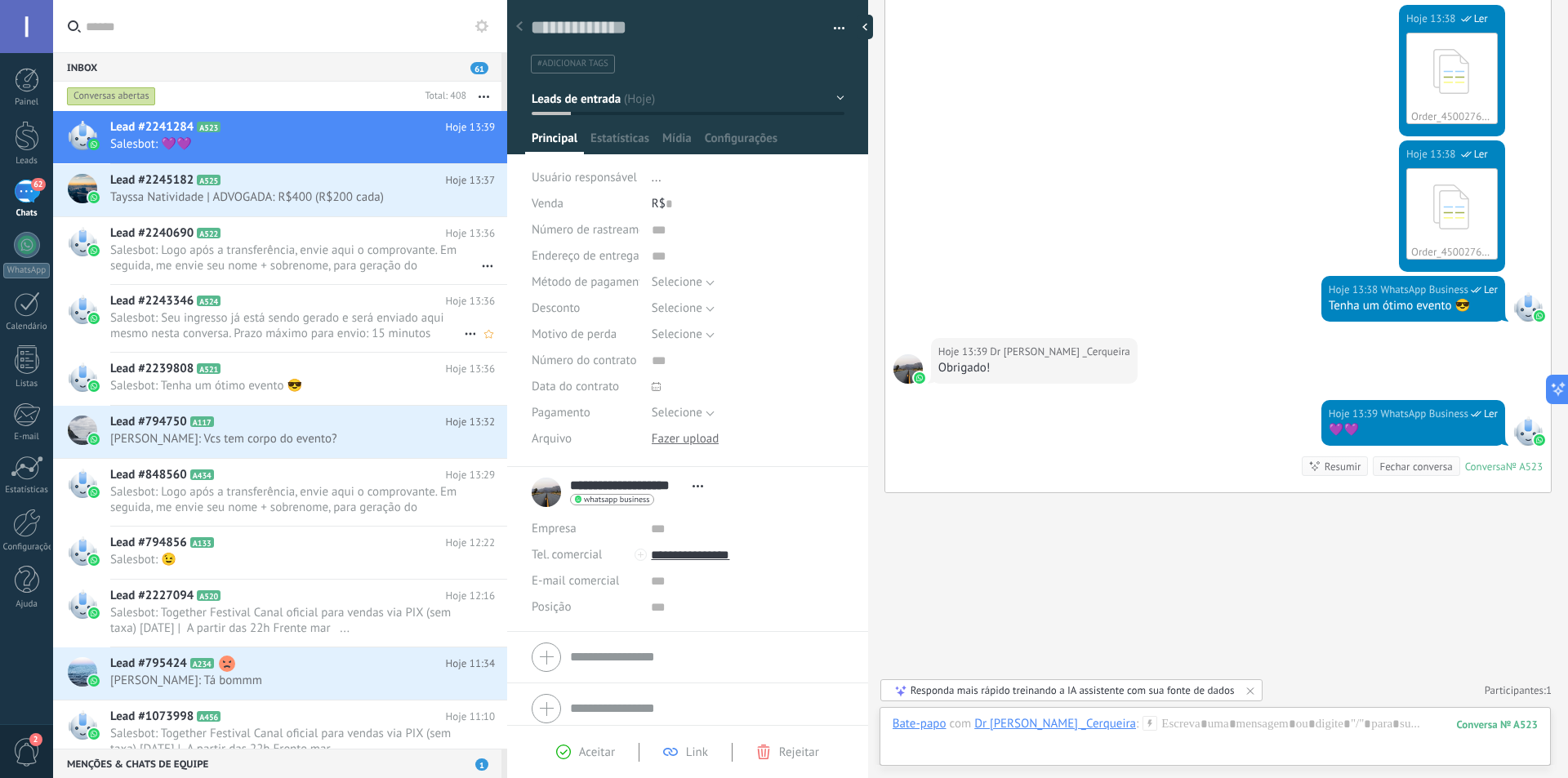
click at [291, 327] on span "Salesbot: Seu ingresso já está sendo gerado e será enviado aqui mesmo nesta con…" at bounding box center [286, 326] width 353 height 31
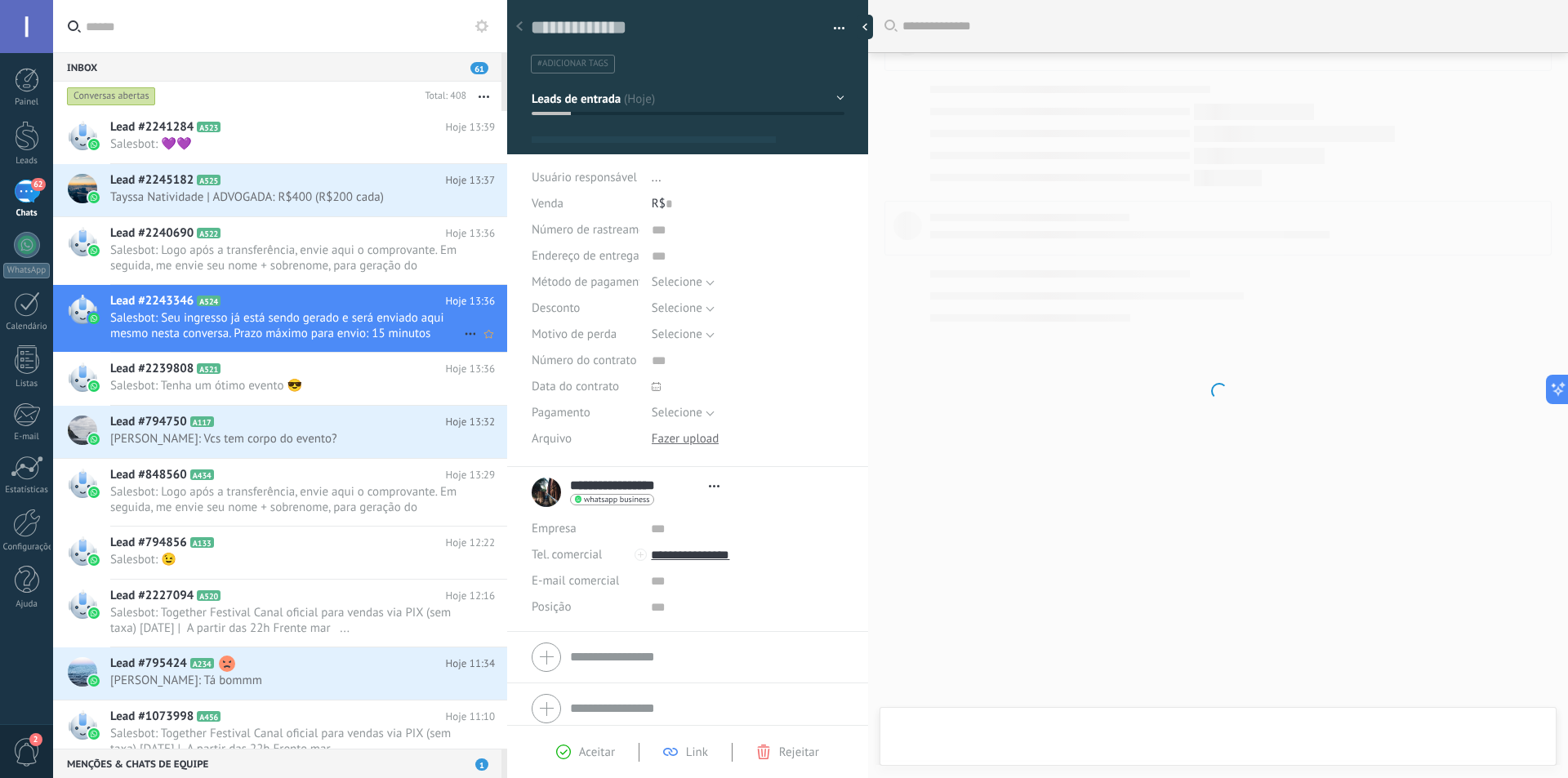
type textarea "**********"
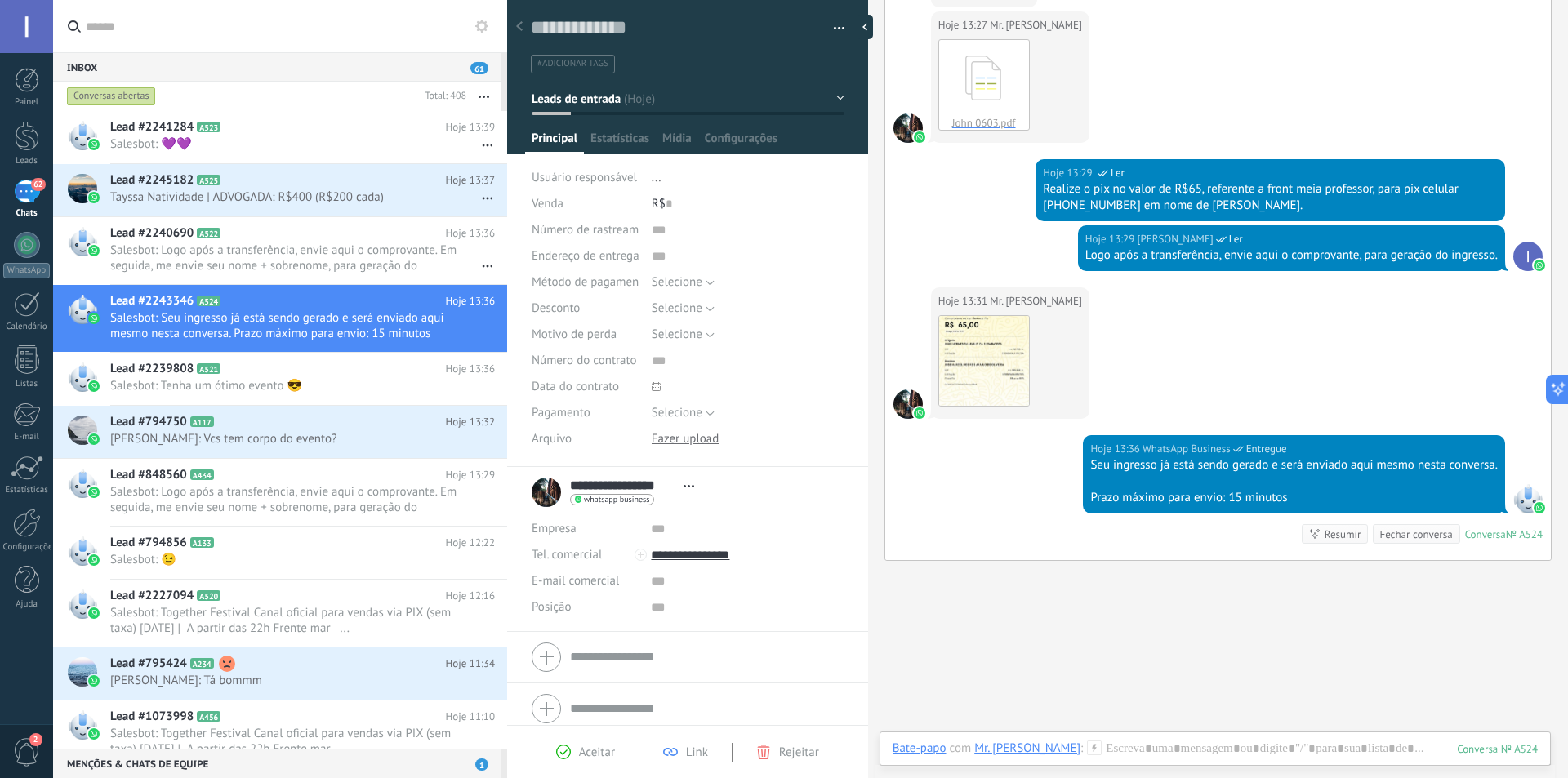
scroll to position [896, 0]
